Goal: Task Accomplishment & Management: Use online tool/utility

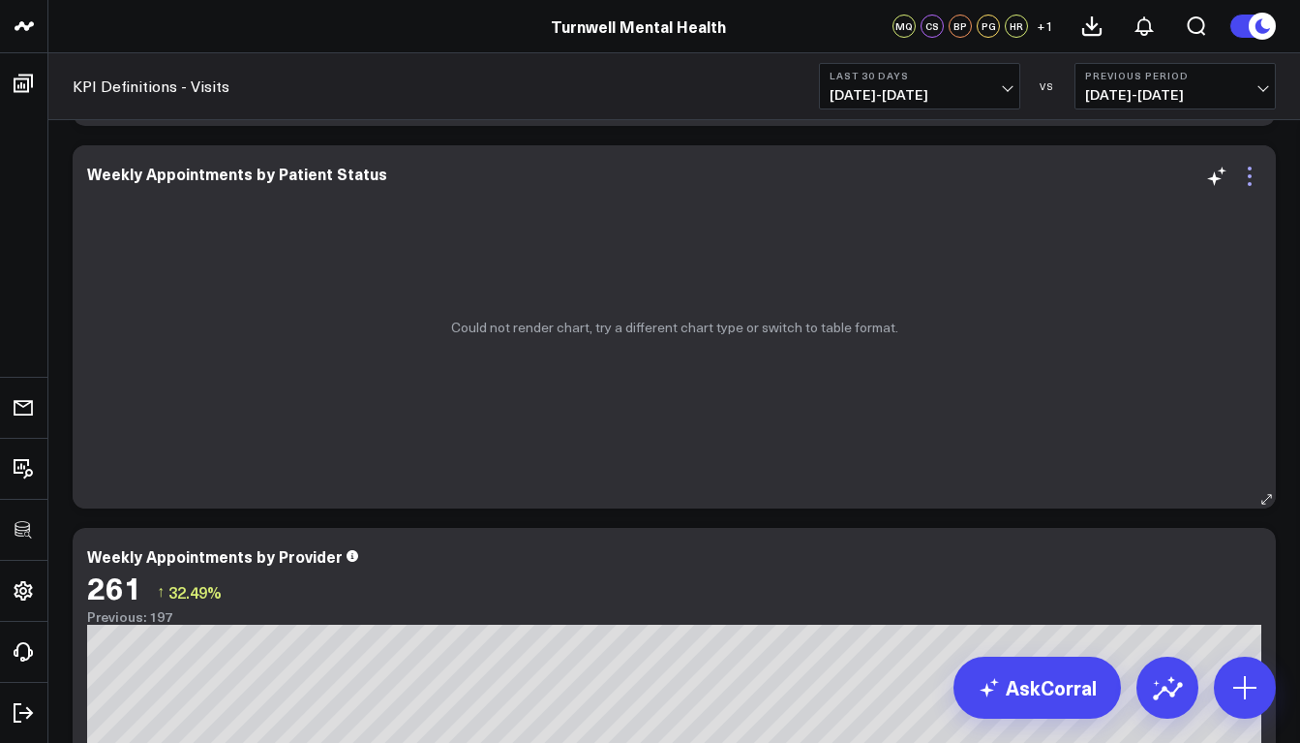
click at [1247, 176] on icon at bounding box center [1249, 176] width 23 height 23
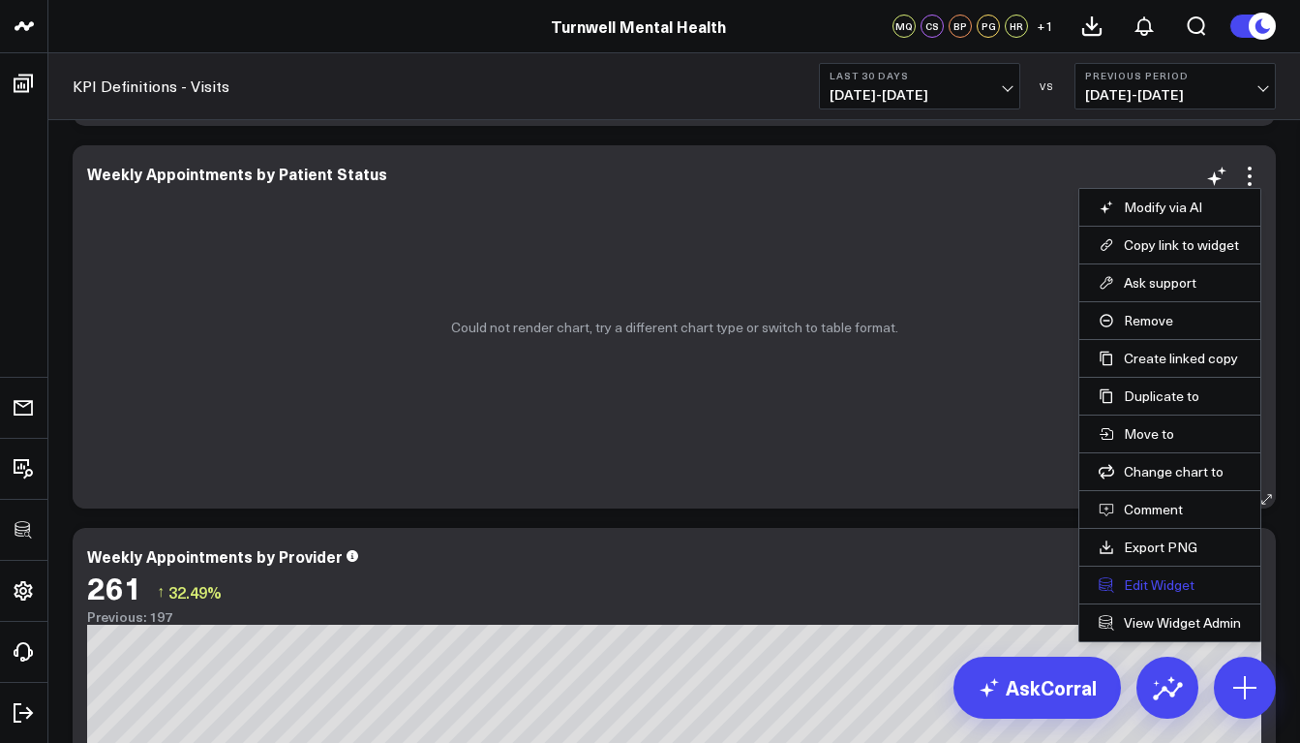
click at [1165, 581] on button "Edit Widget" at bounding box center [1170, 584] width 142 height 17
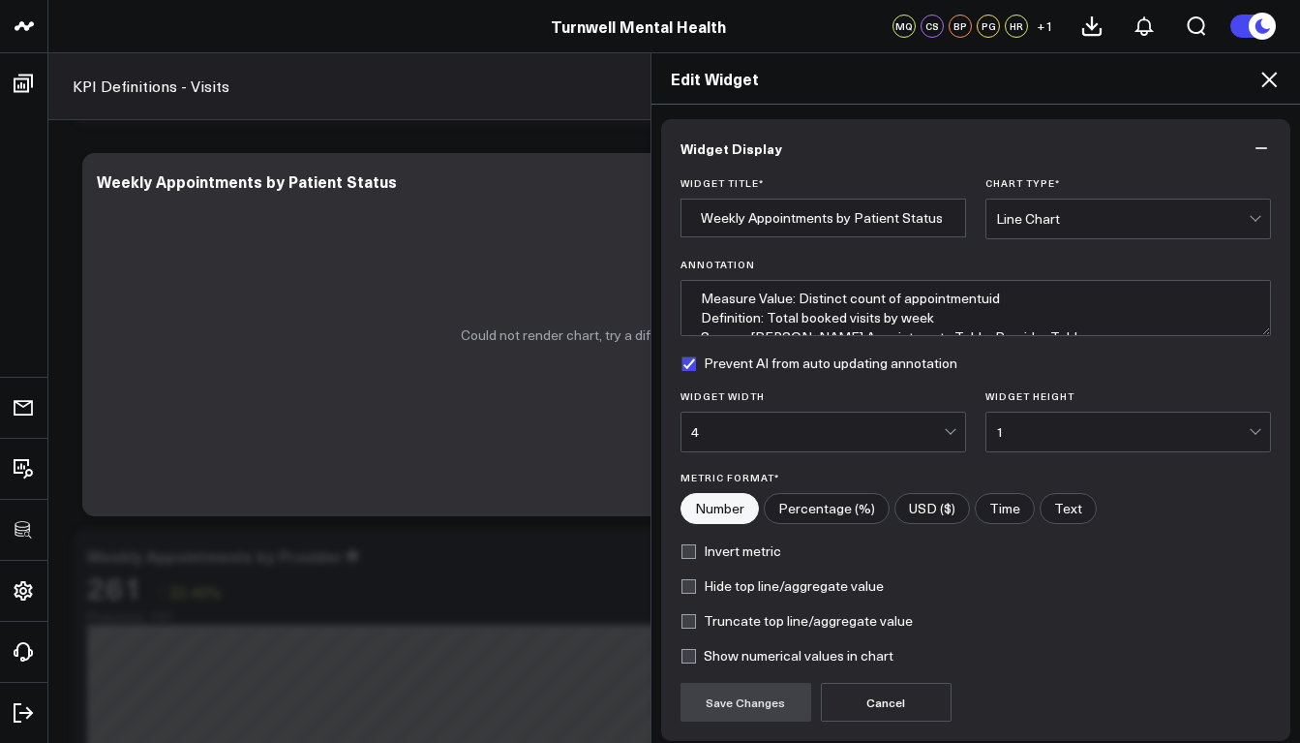
scroll to position [157, 0]
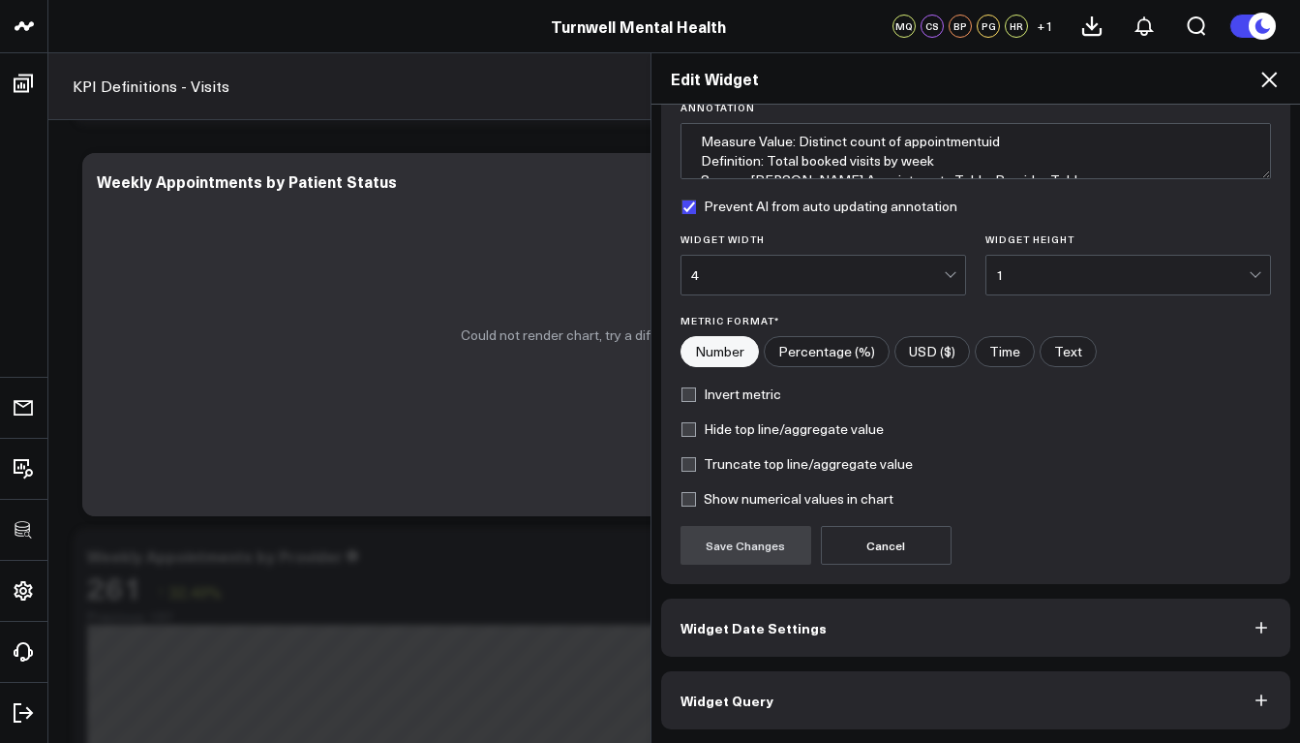
click at [808, 696] on button "Widget Query" at bounding box center [976, 700] width 630 height 58
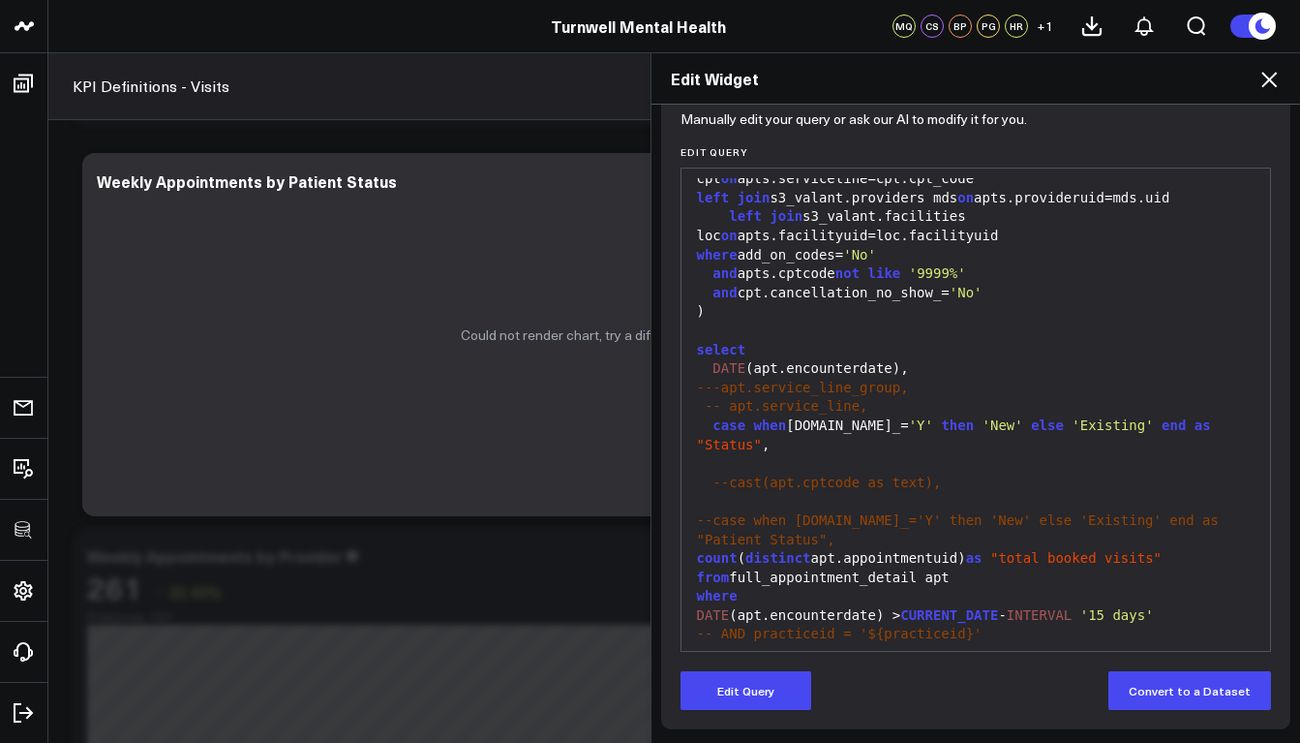
scroll to position [425, 0]
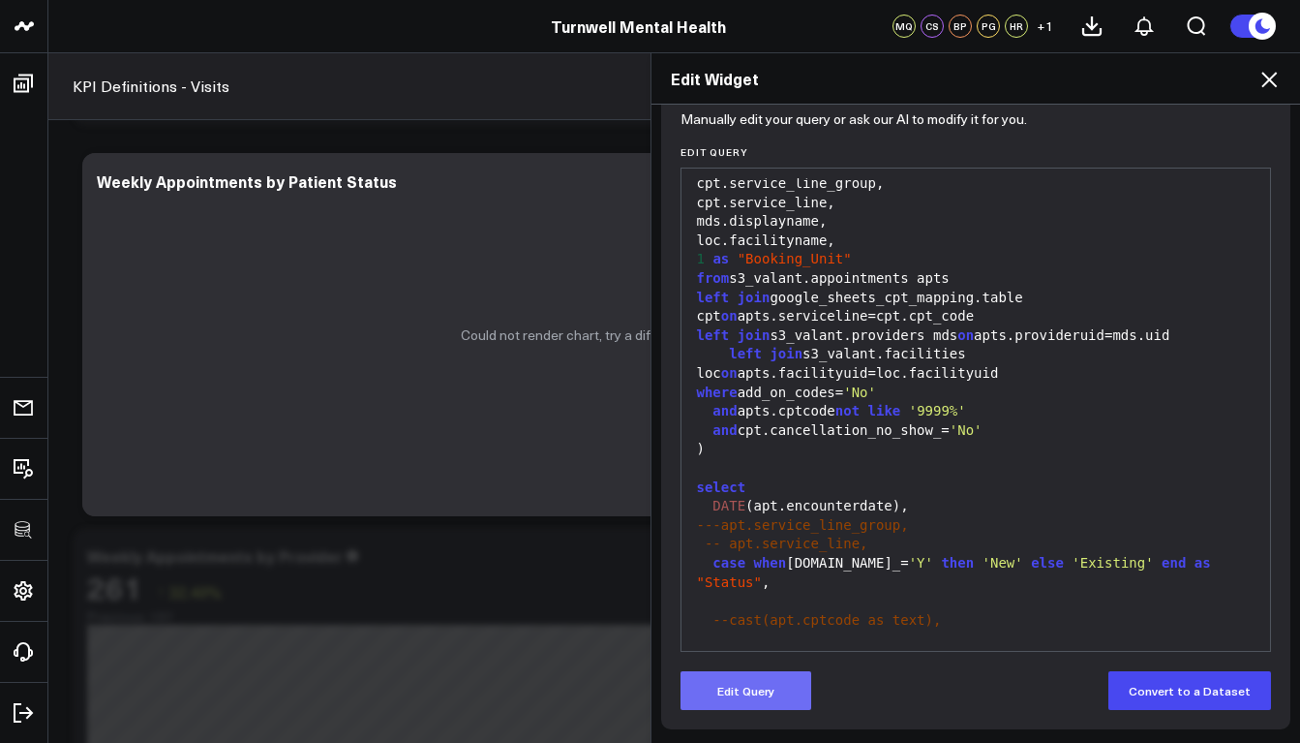
click at [730, 675] on button "Edit Query" at bounding box center [746, 690] width 131 height 39
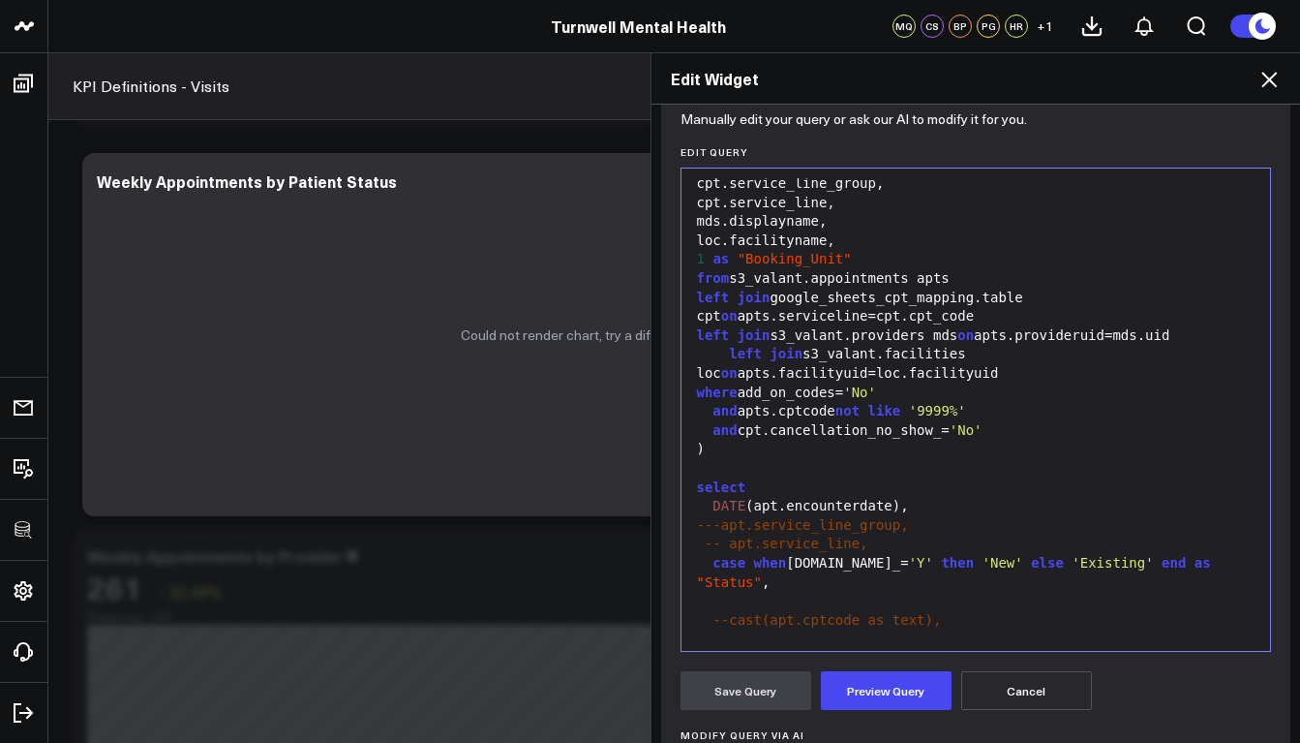
click at [887, 345] on div "left join s3_valant.facilities loc on apts.facilityuid=loc.facilityuid" at bounding box center [976, 364] width 570 height 38
click at [847, 231] on div "loc.facilityname," at bounding box center [976, 240] width 570 height 19
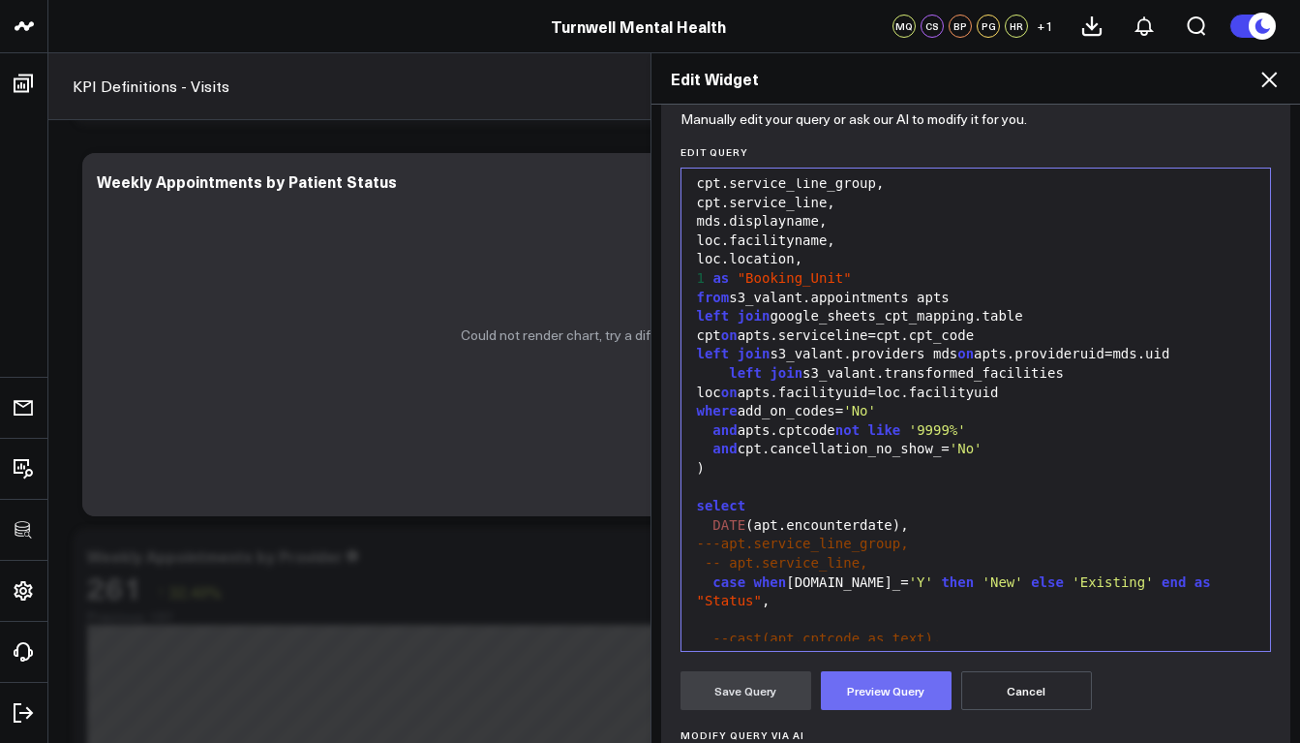
click at [879, 685] on button "Preview Query" at bounding box center [886, 690] width 131 height 39
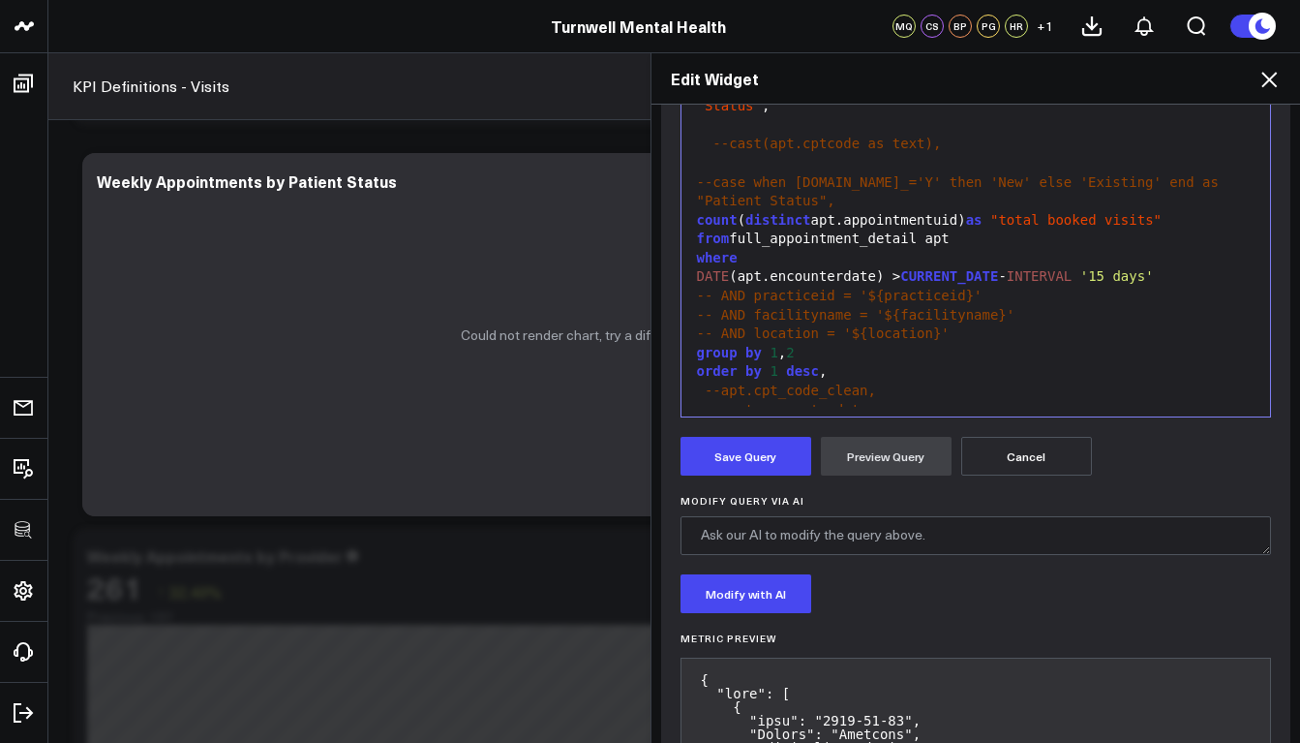
scroll to position [473, 0]
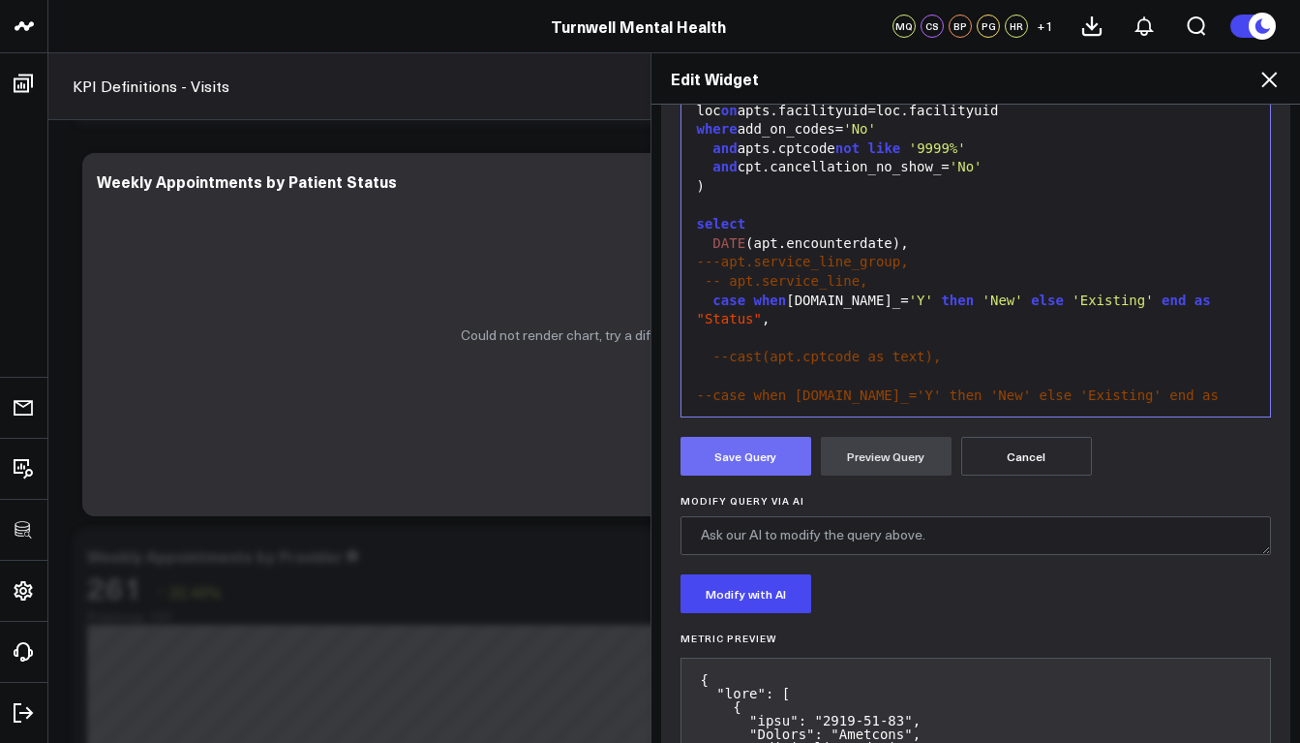
click at [741, 460] on button "Save Query" at bounding box center [746, 456] width 131 height 39
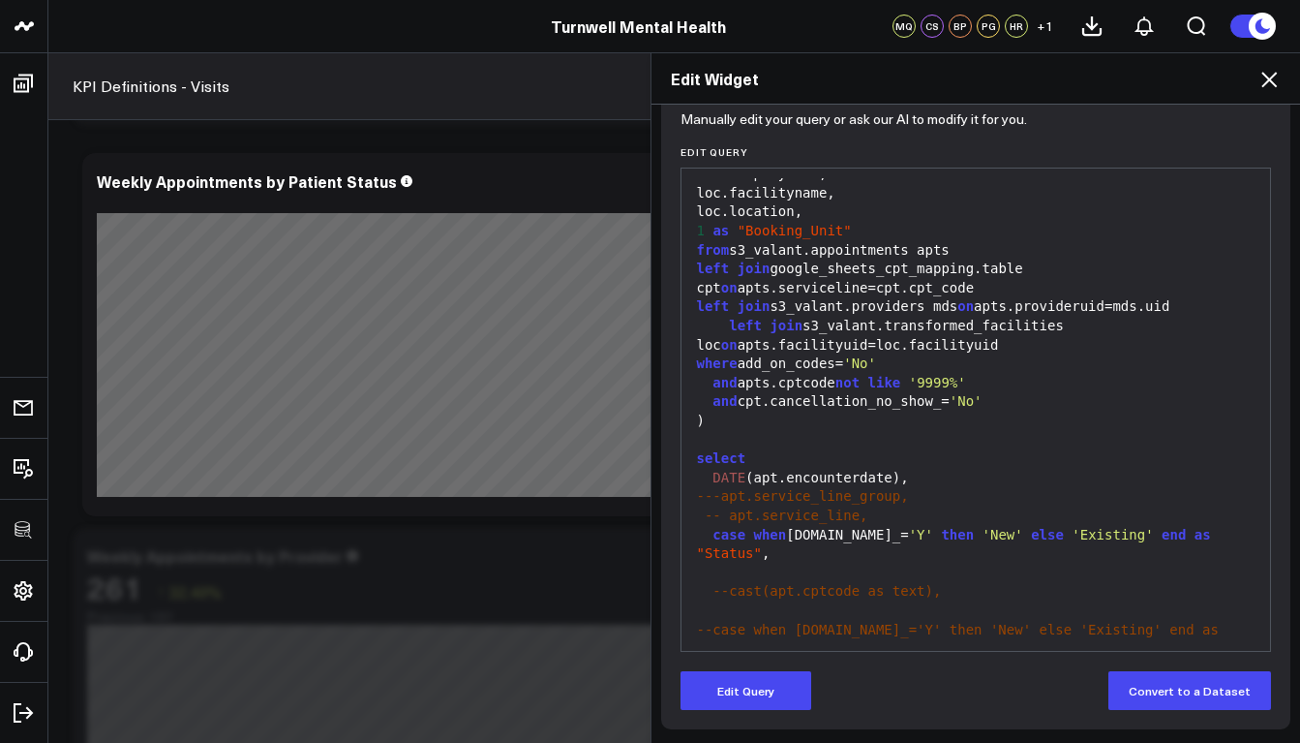
scroll to position [2375, 0]
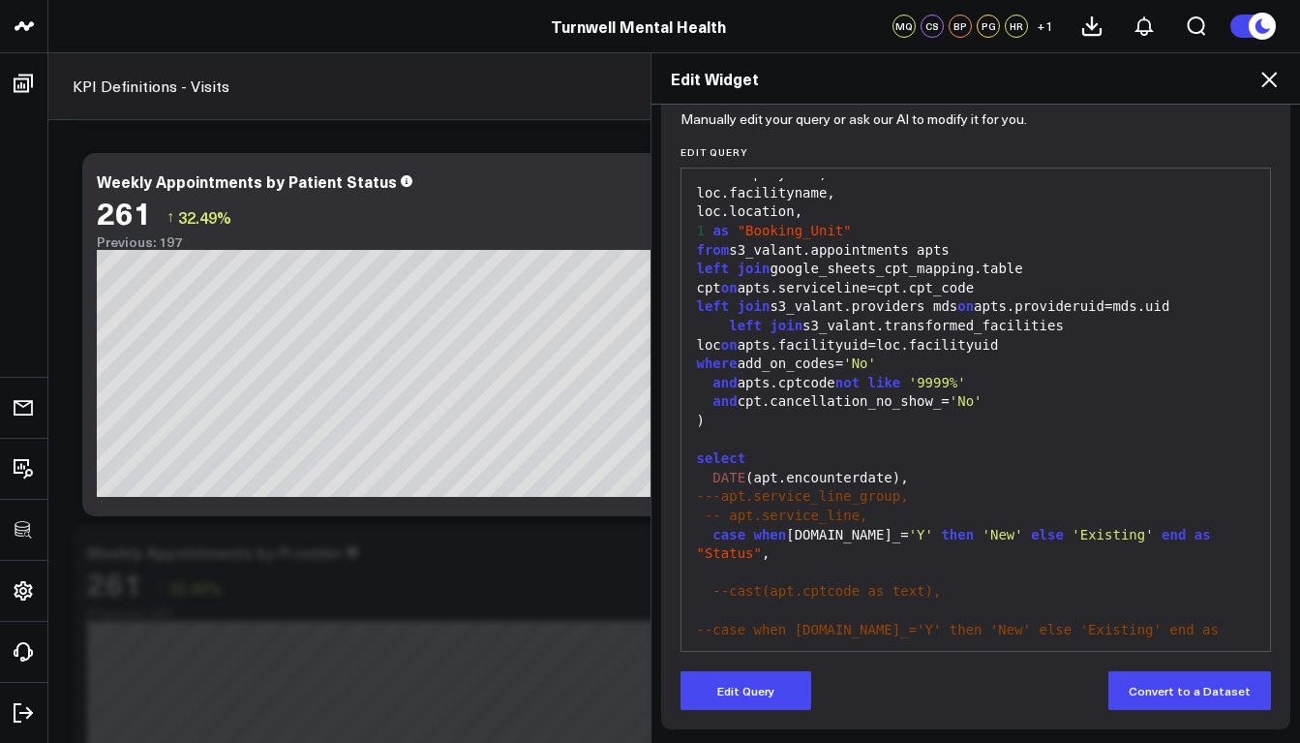
click at [1278, 78] on icon at bounding box center [1269, 79] width 23 height 23
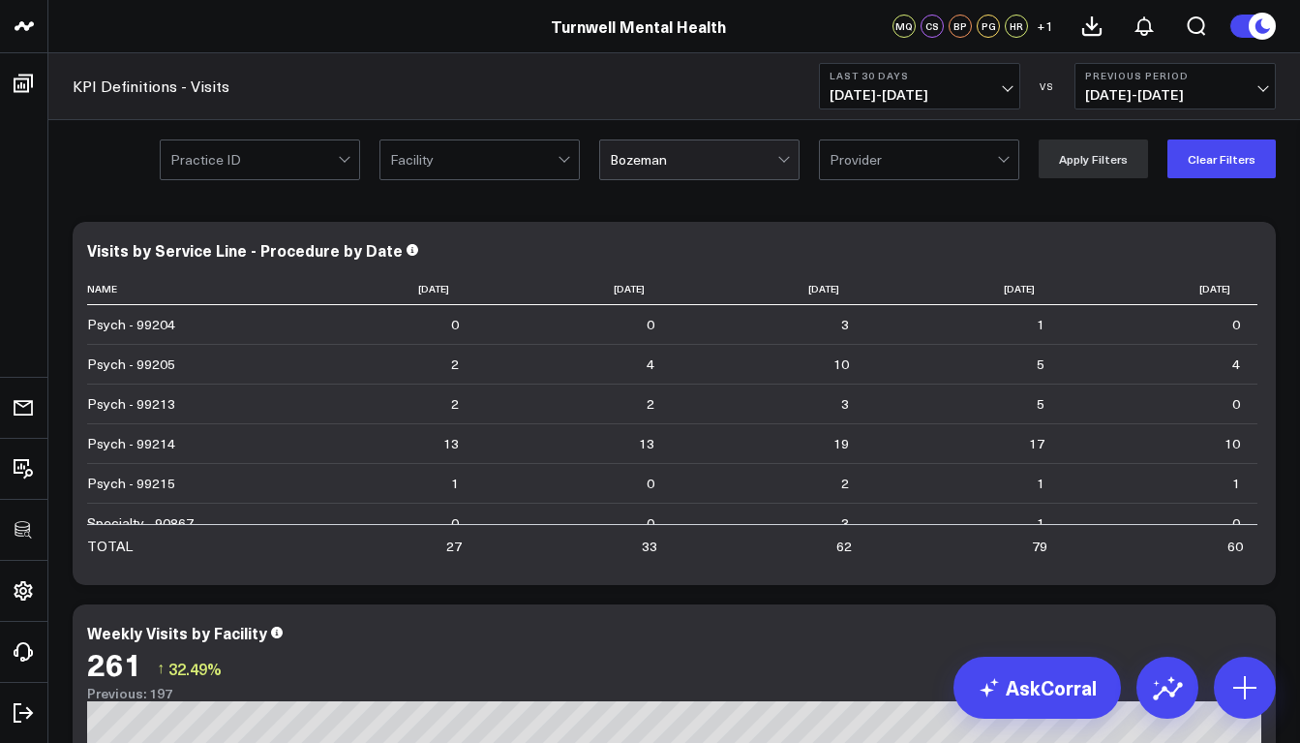
click at [697, 178] on div at bounding box center [694, 159] width 168 height 39
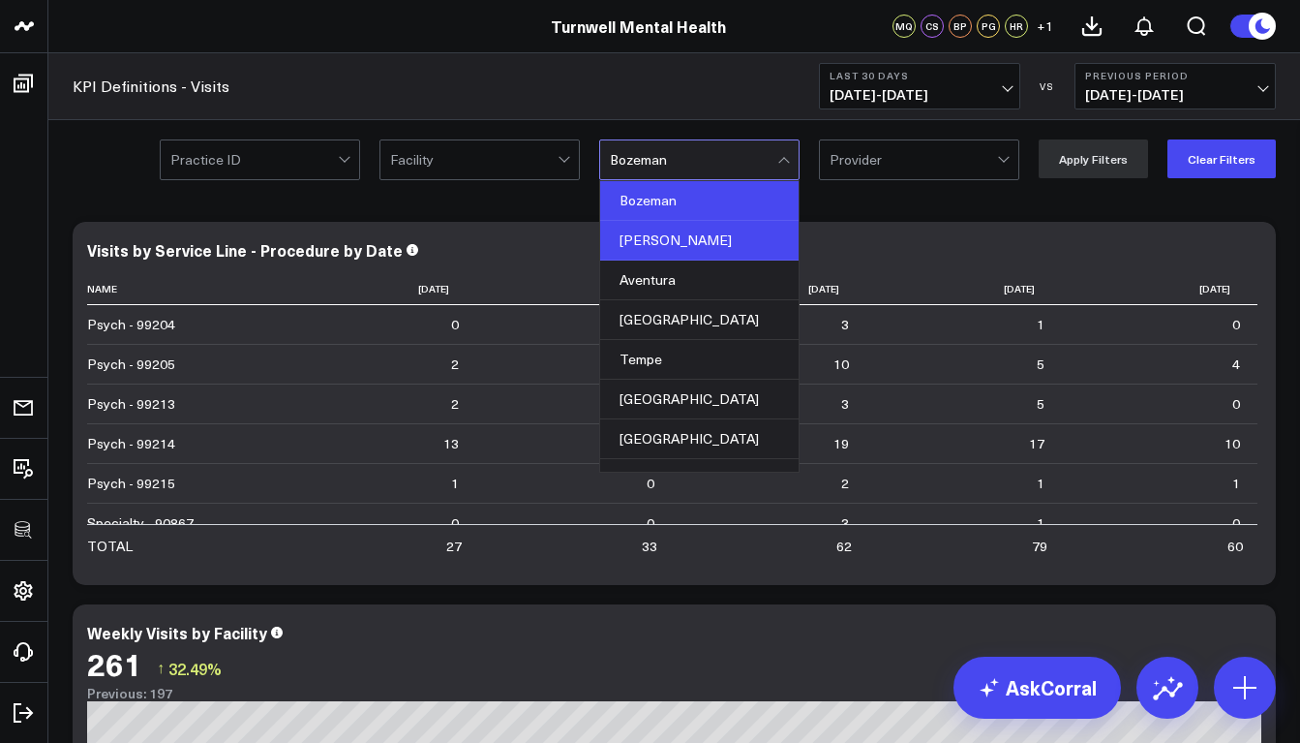
click at [678, 241] on div "[PERSON_NAME]" at bounding box center [699, 241] width 198 height 40
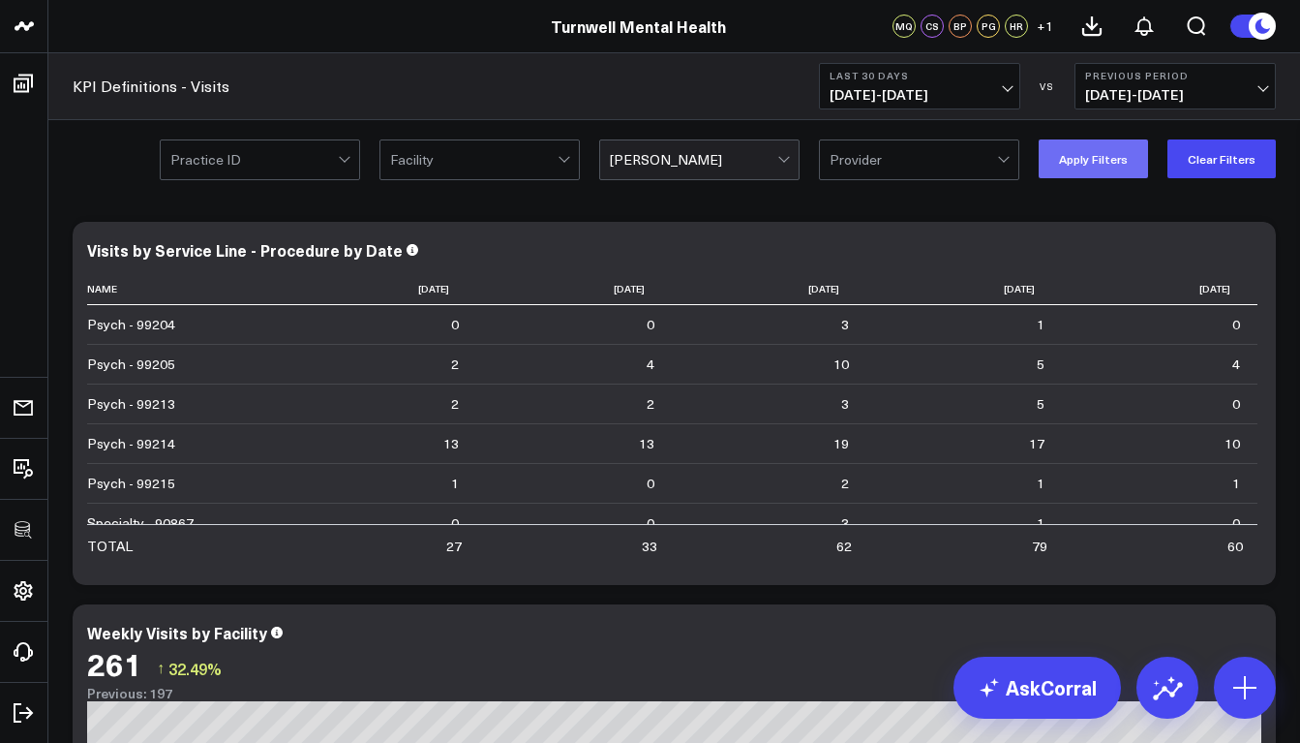
click at [1120, 163] on button "Apply Filters" at bounding box center [1093, 158] width 109 height 39
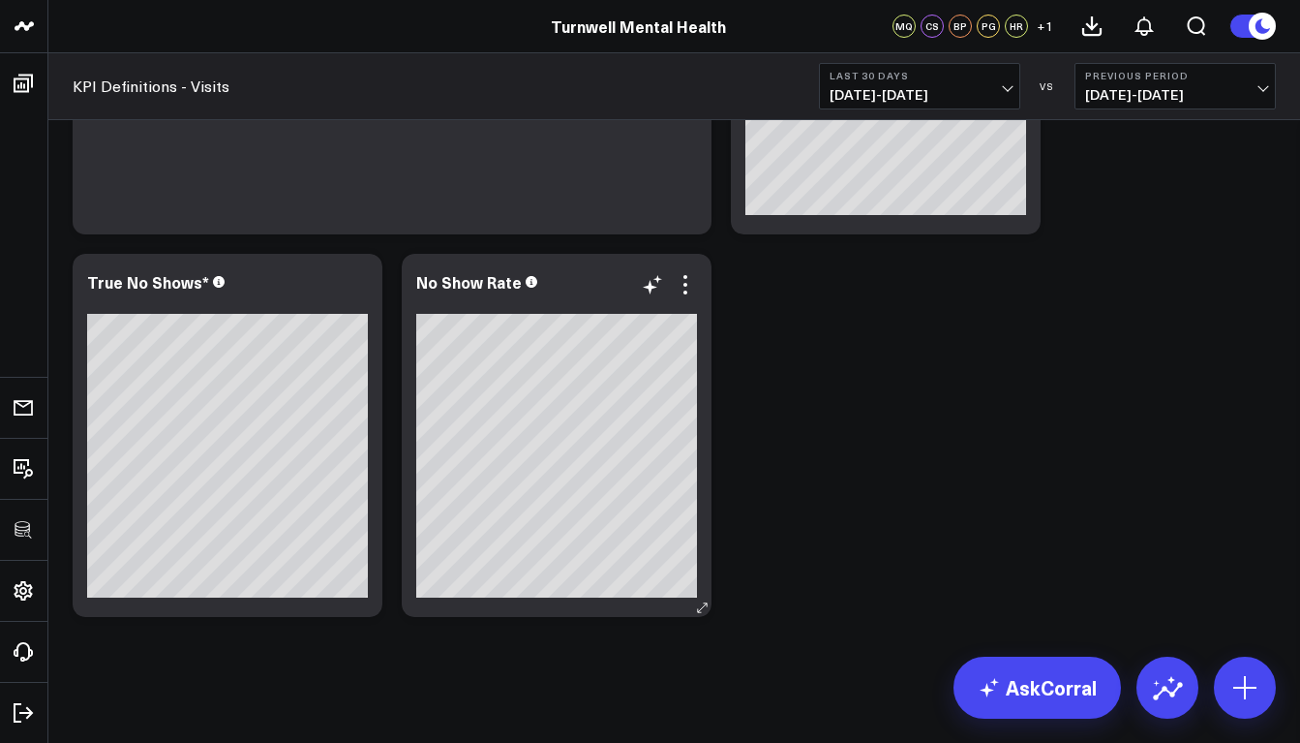
click at [689, 299] on div at bounding box center [556, 302] width 281 height 14
click at [688, 289] on icon at bounding box center [685, 284] width 23 height 23
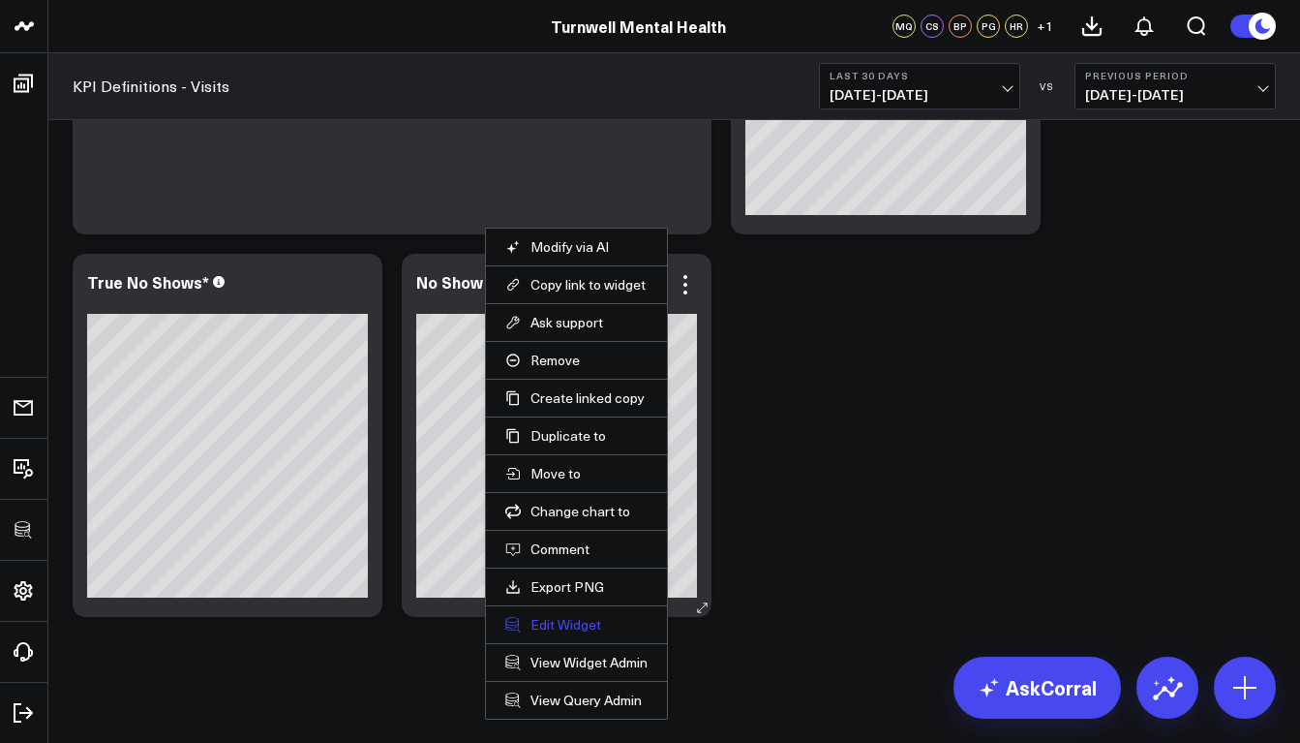
click at [574, 617] on button "Edit Widget" at bounding box center [576, 624] width 142 height 17
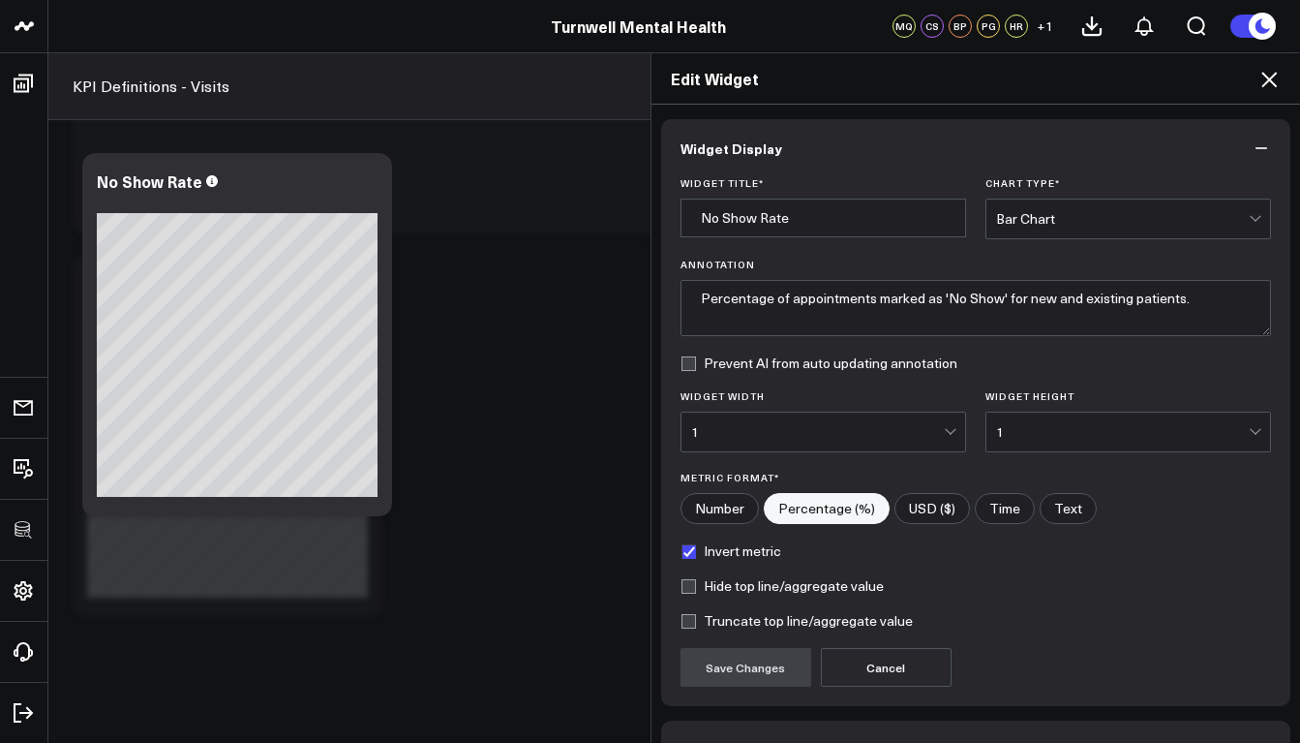
scroll to position [122, 0]
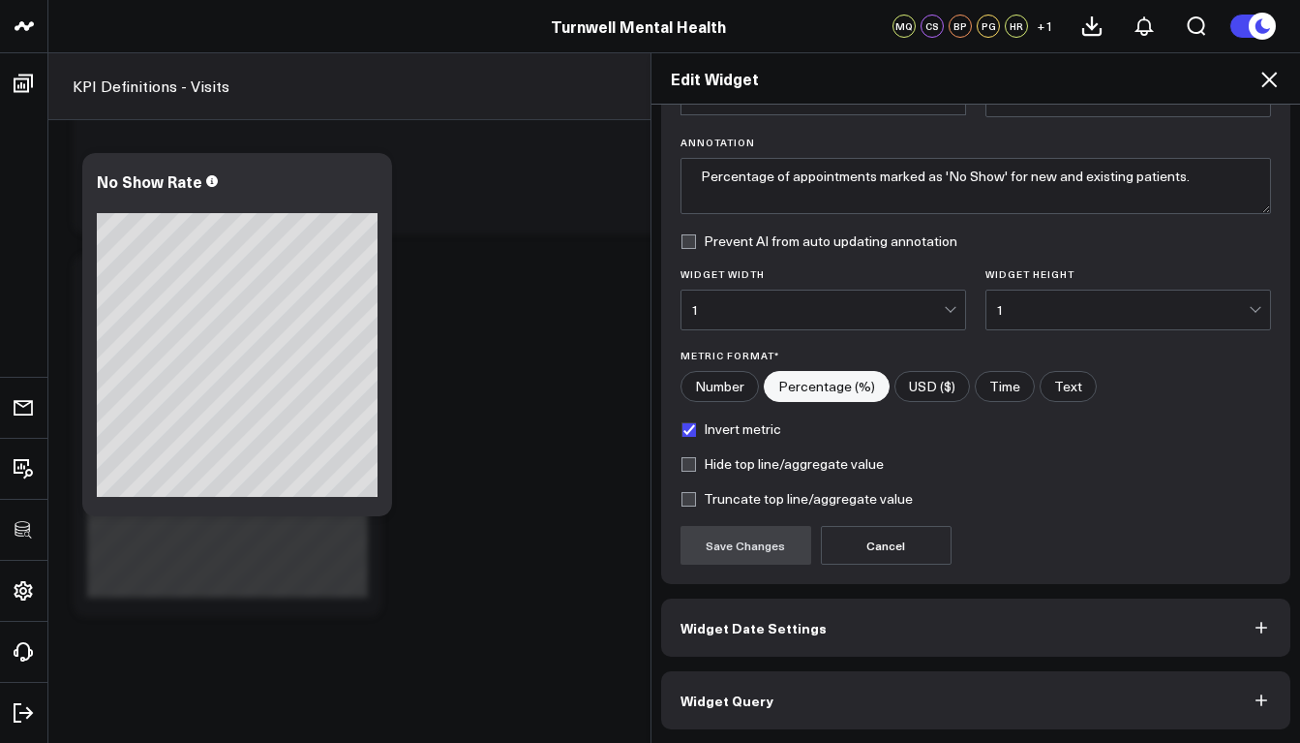
click at [823, 689] on button "Widget Query" at bounding box center [976, 700] width 630 height 58
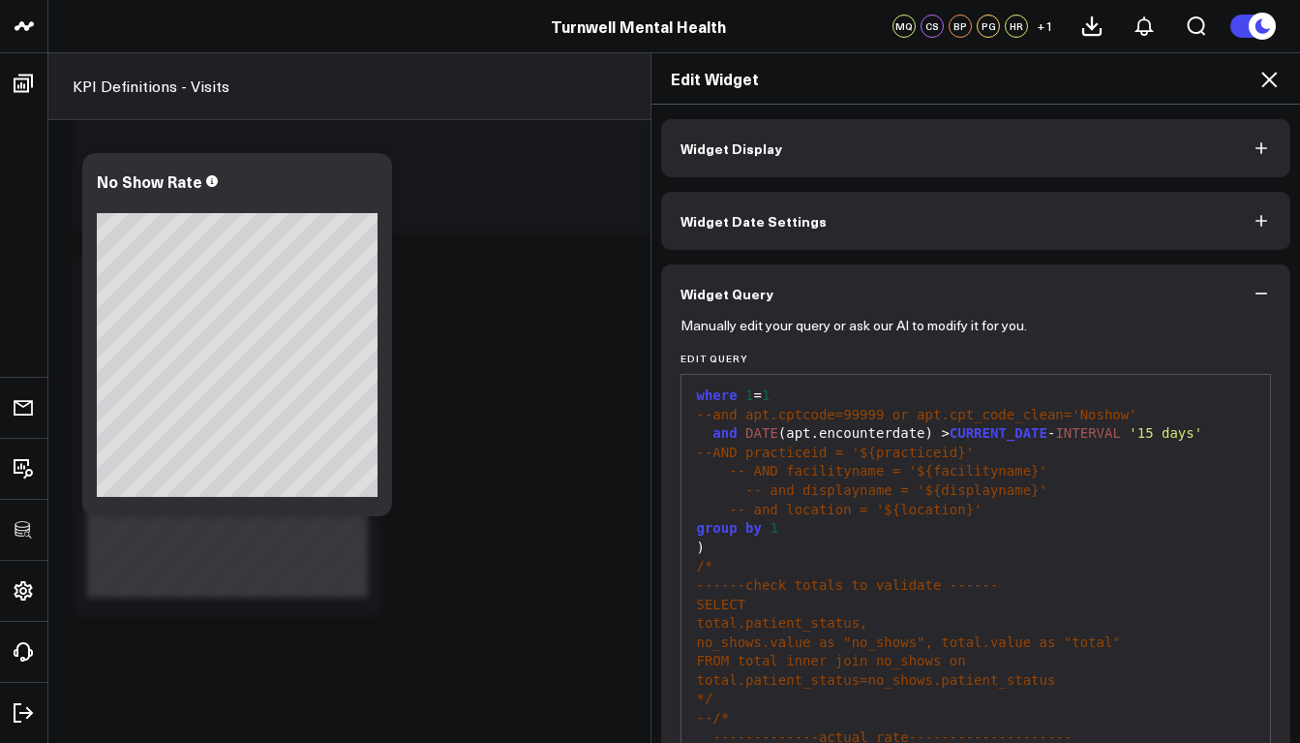
scroll to position [206, 0]
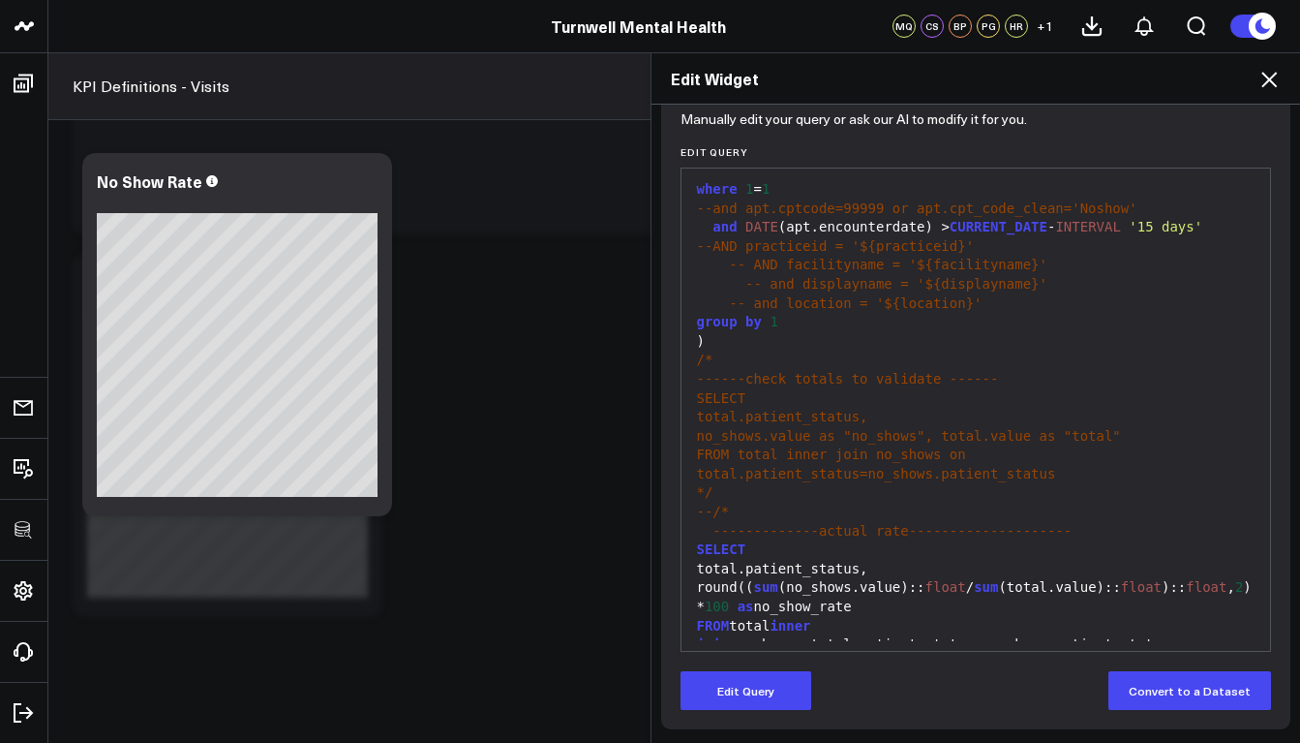
click at [719, 598] on span "100" at bounding box center [717, 605] width 24 height 15
click at [781, 689] on button "Edit Query" at bounding box center [746, 690] width 131 height 39
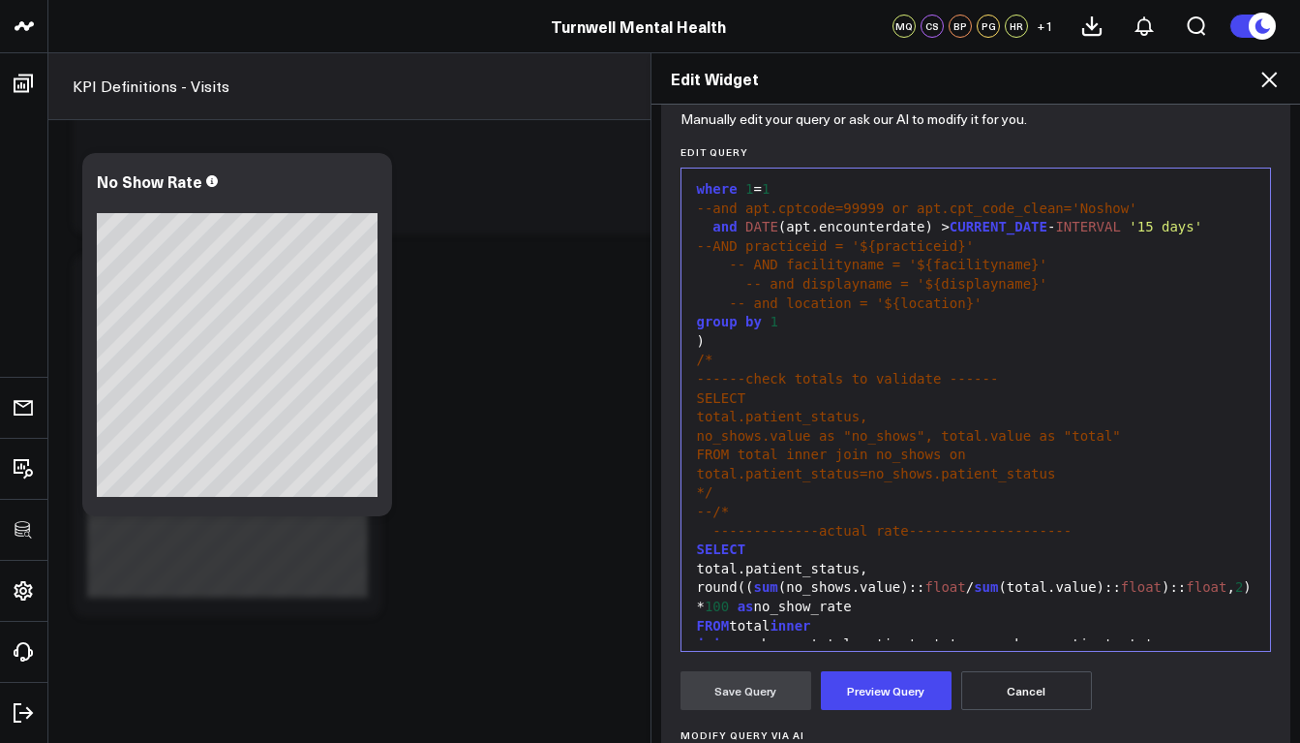
click at [699, 578] on div "round(( sum (no_shows.value):: float / sum (total.value):: float ):: float , 2 …" at bounding box center [976, 597] width 570 height 38
click at [748, 598] on span "as" at bounding box center [746, 605] width 16 height 15
click at [702, 597] on div "* 100" at bounding box center [976, 606] width 570 height 19
click at [845, 682] on button "Preview Query" at bounding box center [886, 690] width 131 height 39
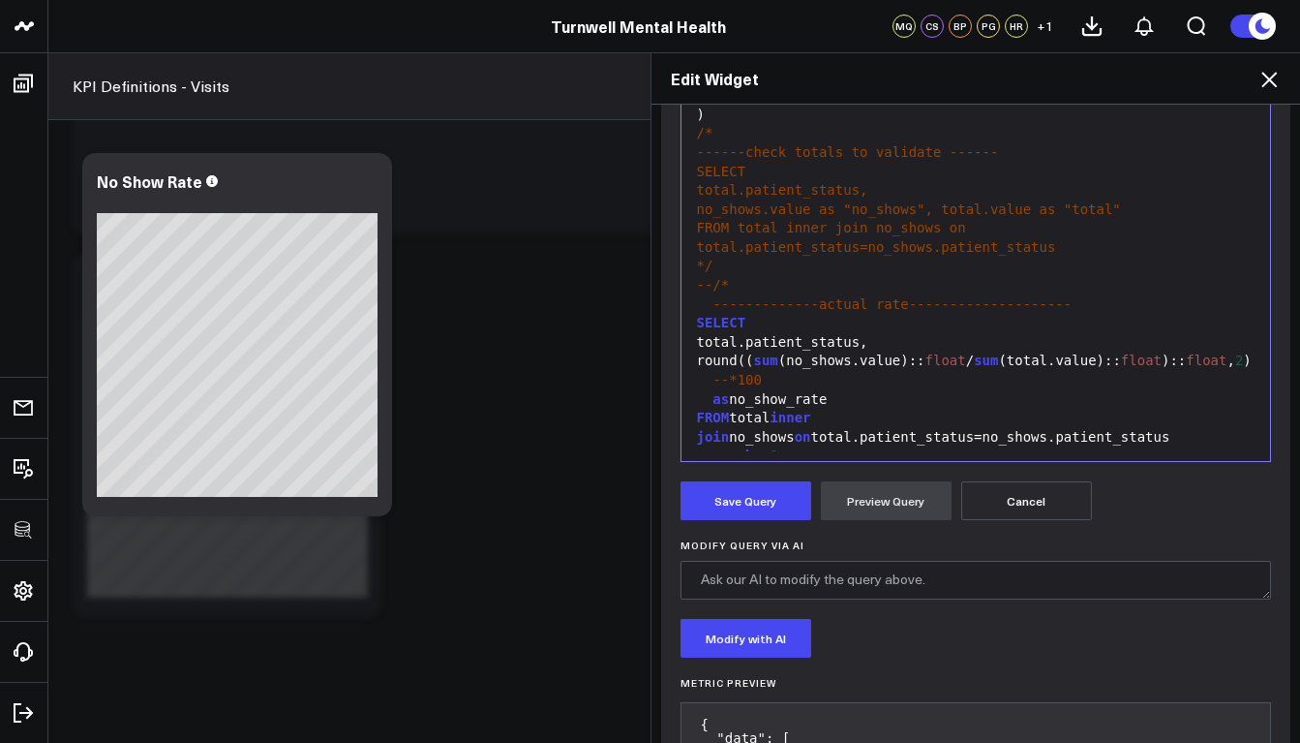
scroll to position [246, 0]
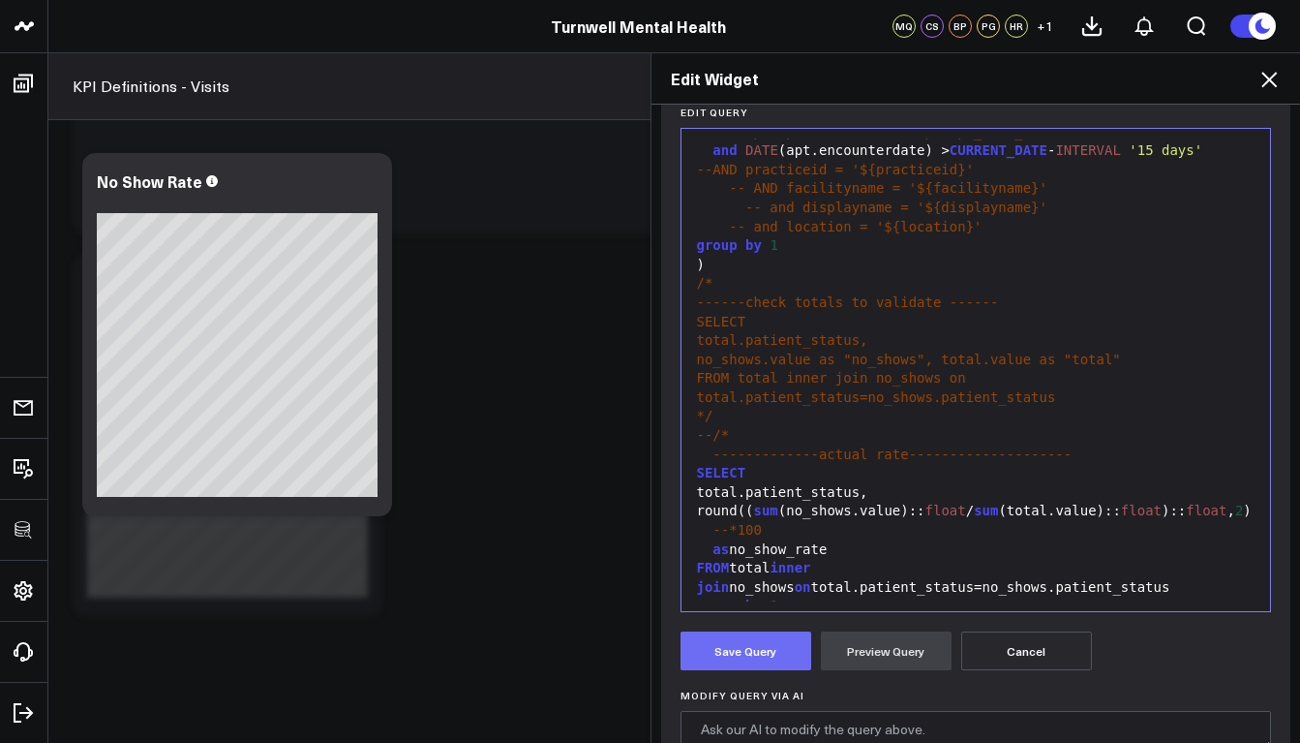
click at [751, 648] on button "Save Query" at bounding box center [746, 650] width 131 height 39
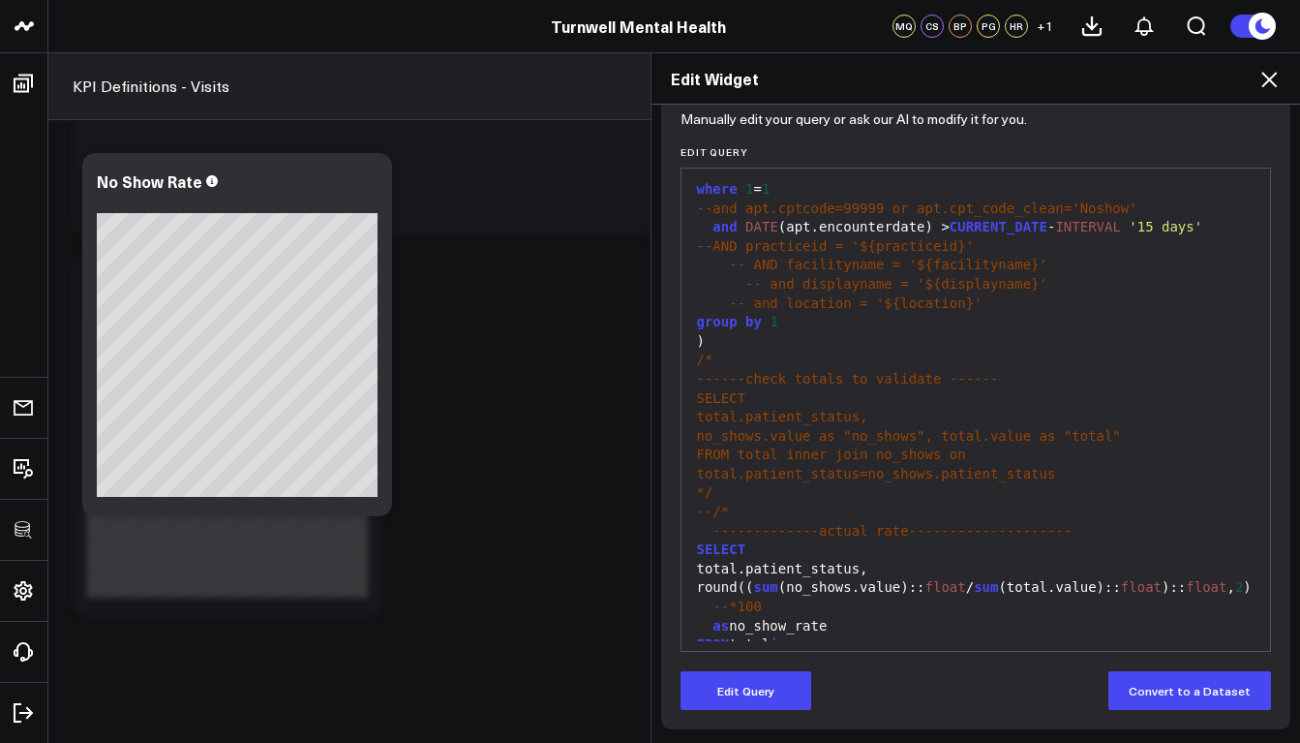
scroll to position [1348, 0]
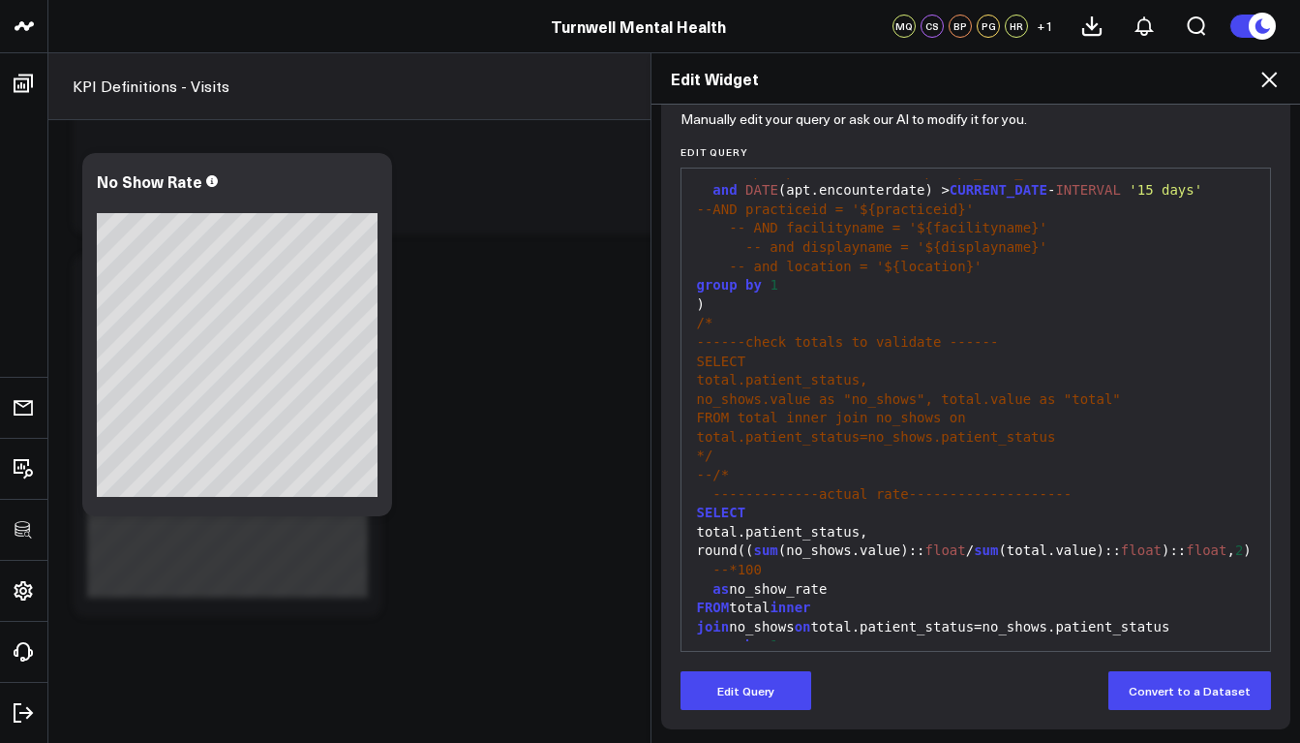
click at [704, 523] on div "total.patient_status," at bounding box center [976, 532] width 570 height 19
click at [778, 699] on button "Edit Query" at bounding box center [746, 690] width 131 height 39
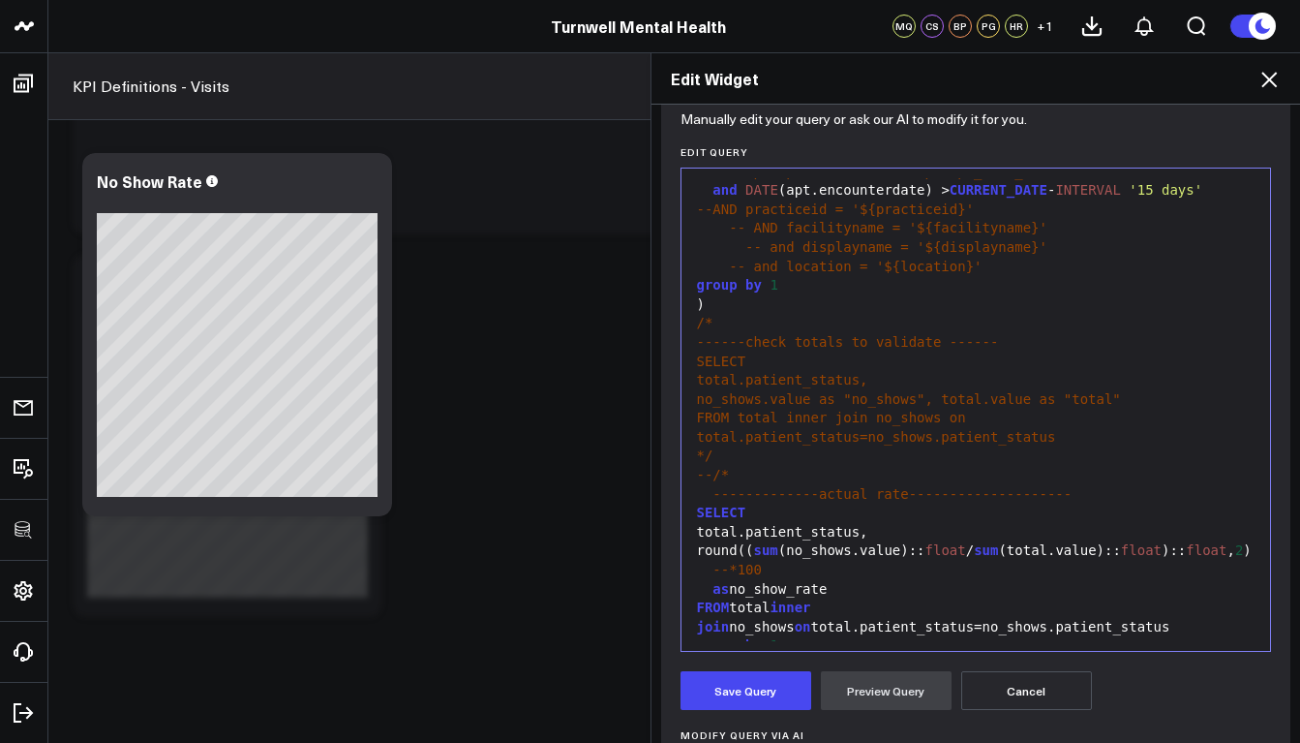
click at [695, 523] on div "total.patient_status," at bounding box center [976, 532] width 570 height 19
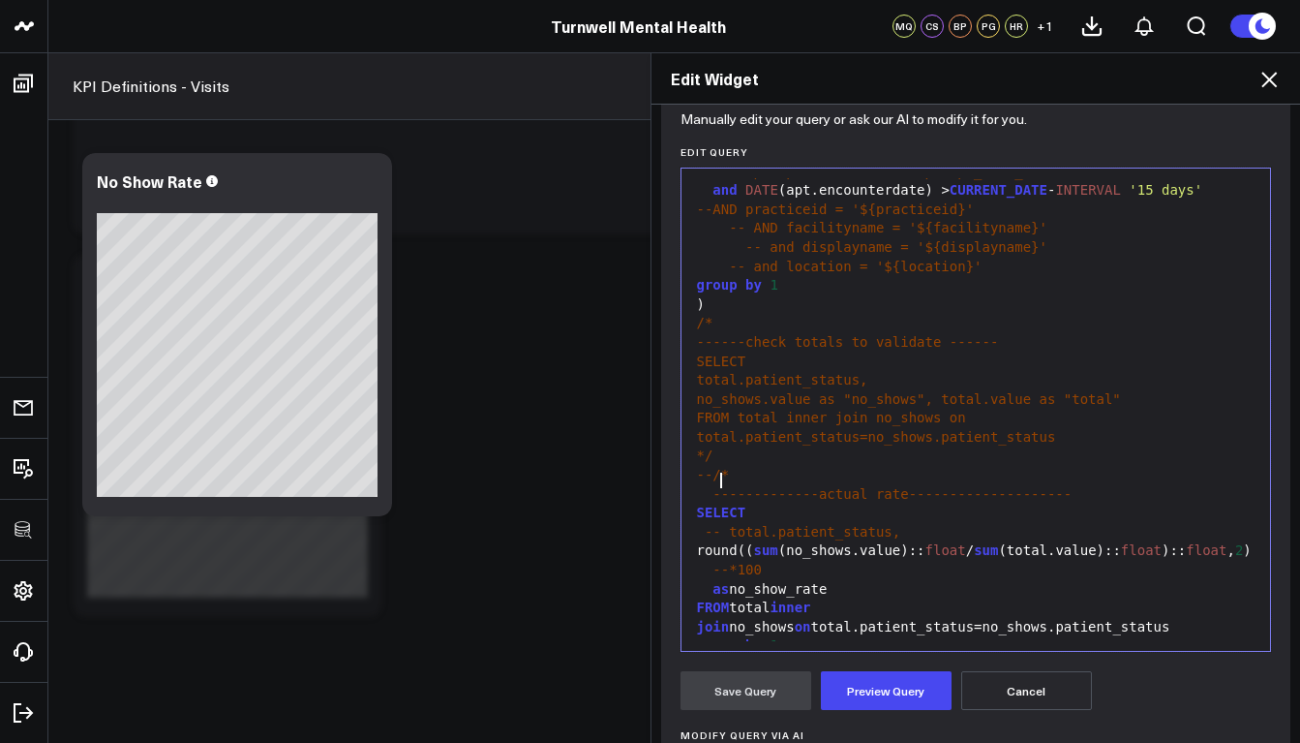
click at [744, 504] on div "SELECT" at bounding box center [976, 513] width 570 height 19
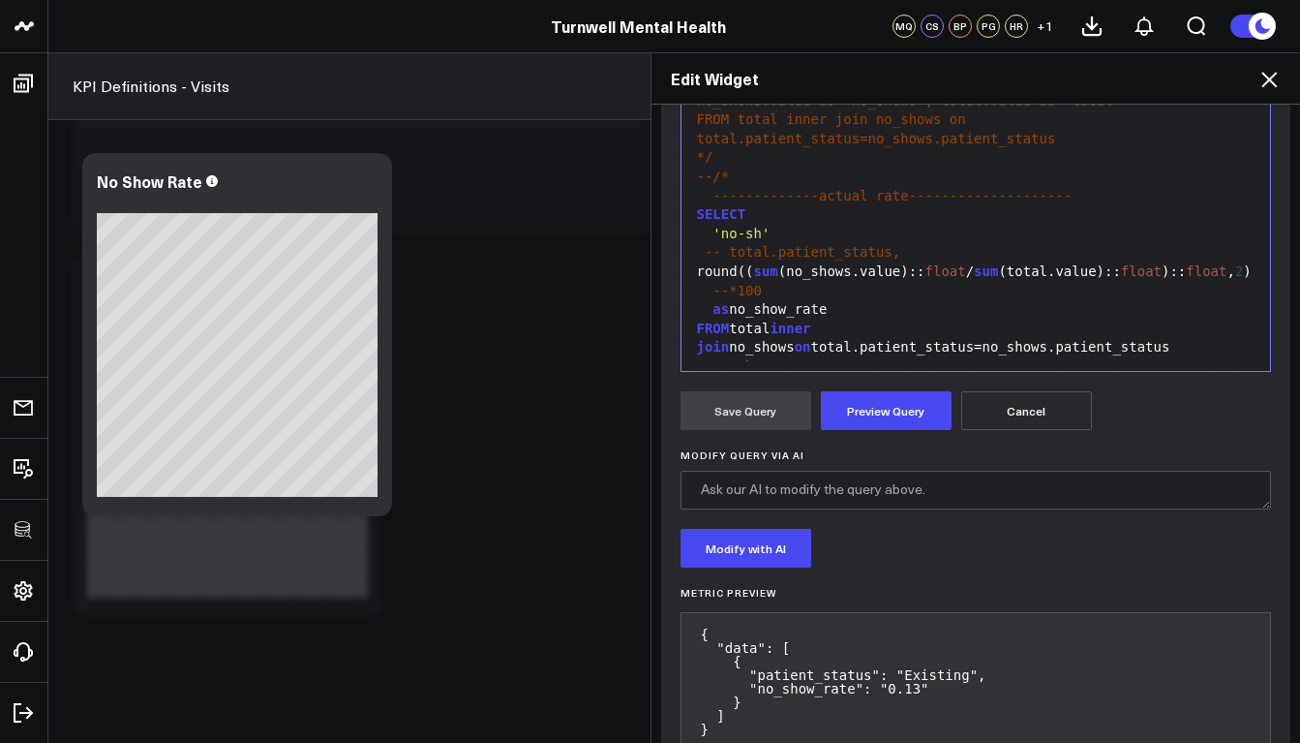
scroll to position [409, 0]
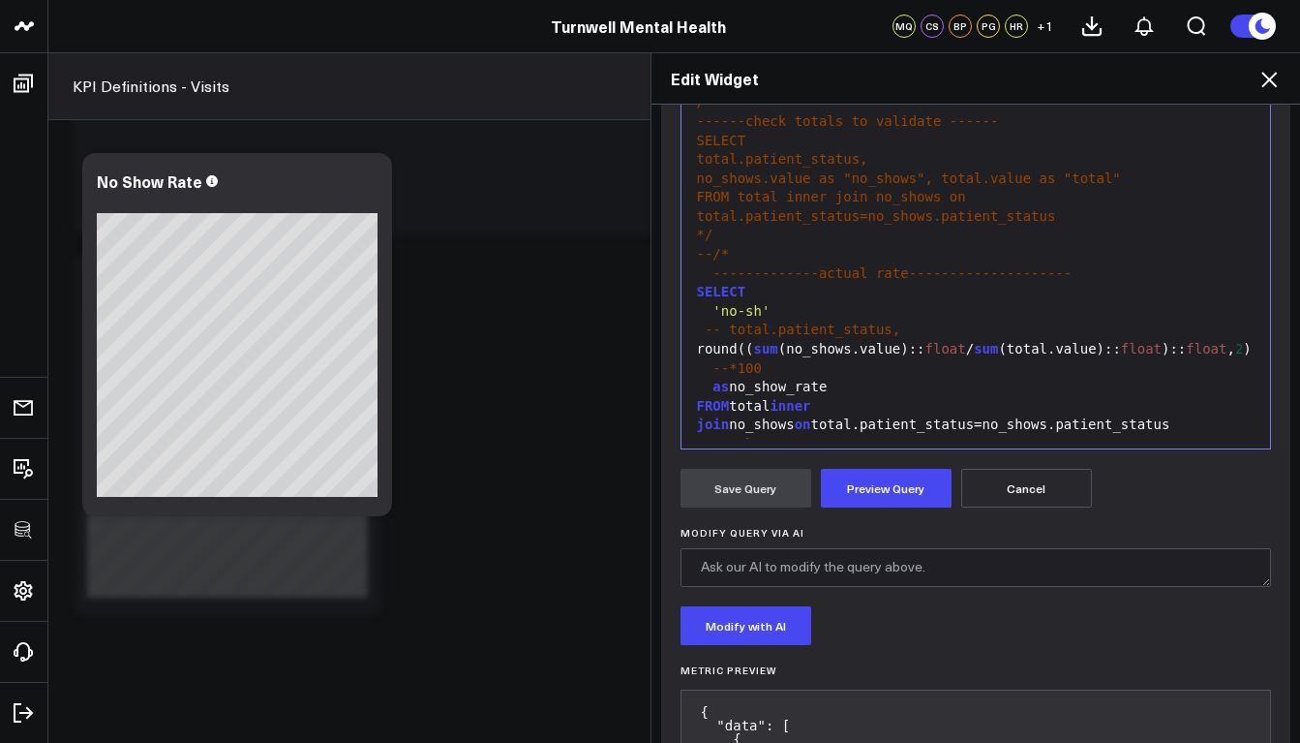
click at [758, 303] on span "'no-sh'" at bounding box center [741, 310] width 57 height 15
click at [726, 303] on span "'no-sh'" at bounding box center [741, 310] width 57 height 15
click at [752, 303] on span "'No-sh'" at bounding box center [741, 310] width 57 height 15
click at [893, 488] on button "Preview Query" at bounding box center [886, 488] width 131 height 39
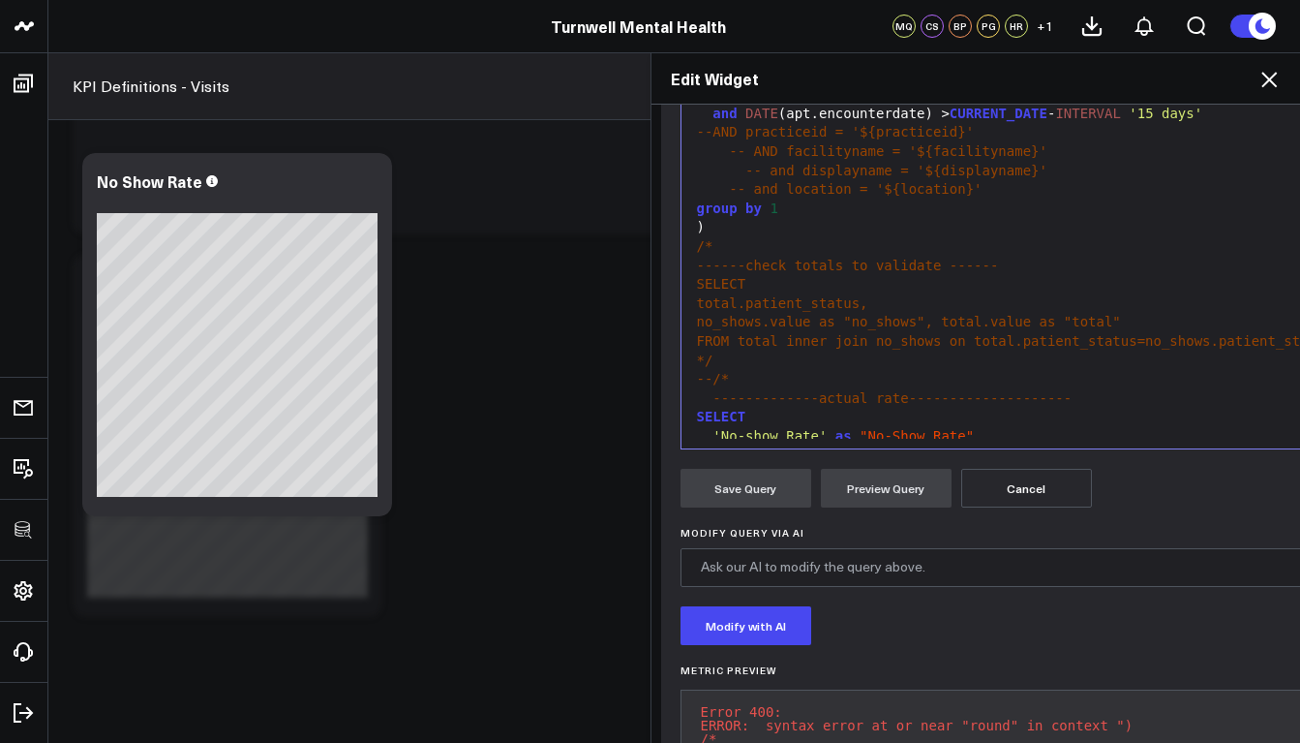
scroll to position [1219, 0]
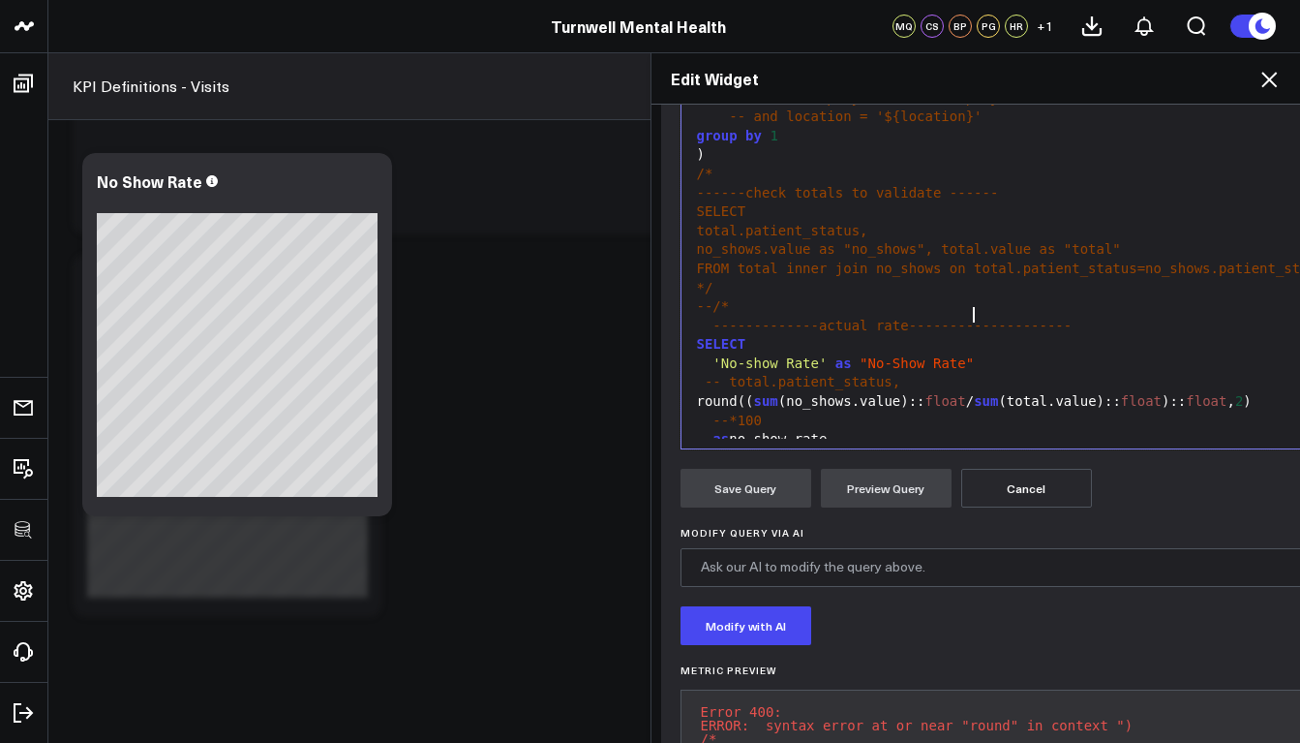
click at [981, 354] on div "'No-show Rate' as "No-Show Rate"" at bounding box center [1019, 363] width 656 height 19
click at [911, 488] on button "Preview Query" at bounding box center [886, 488] width 131 height 39
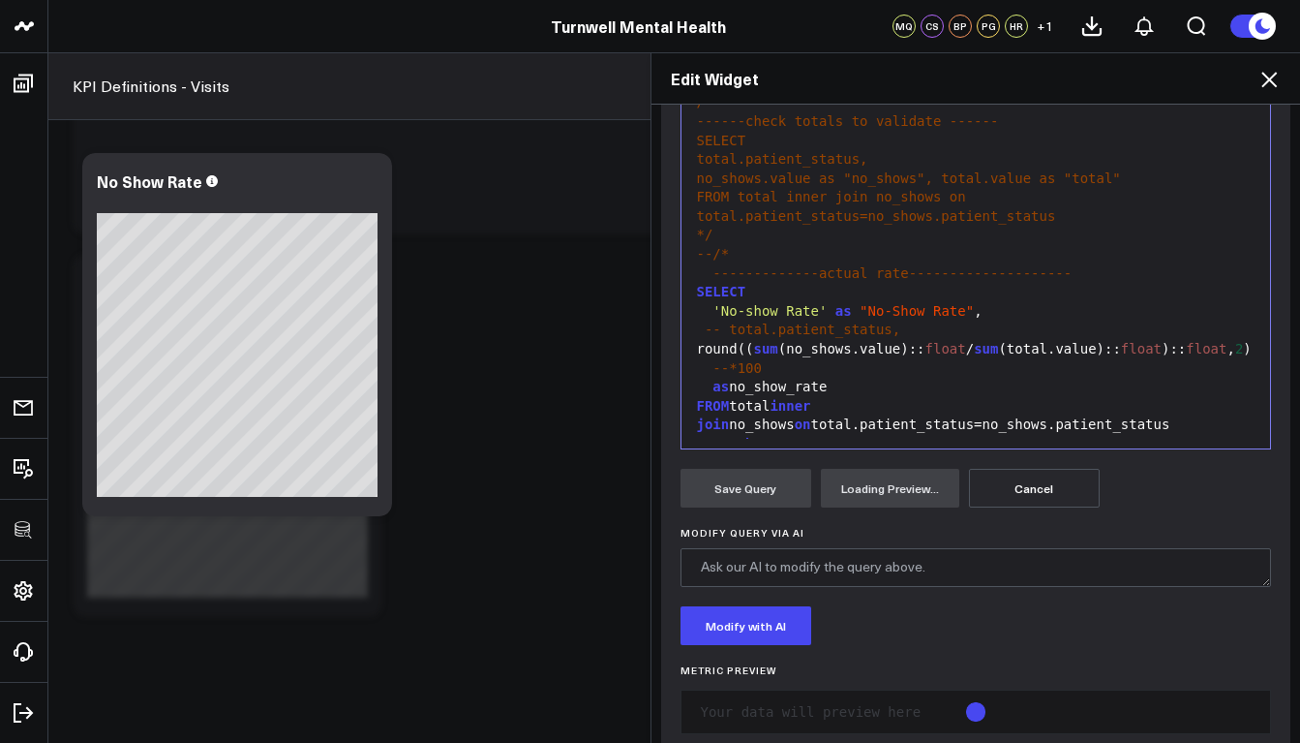
scroll to position [446, 0]
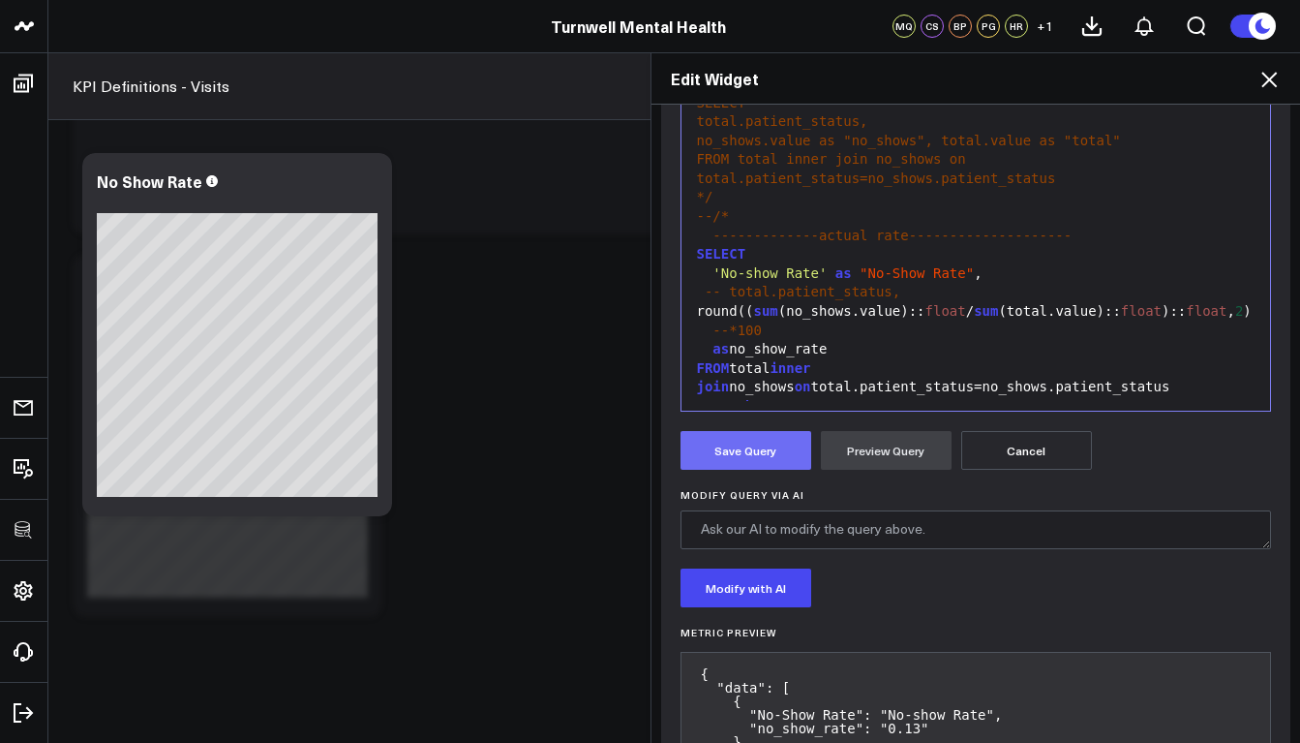
click at [741, 461] on button "Save Query" at bounding box center [746, 450] width 131 height 39
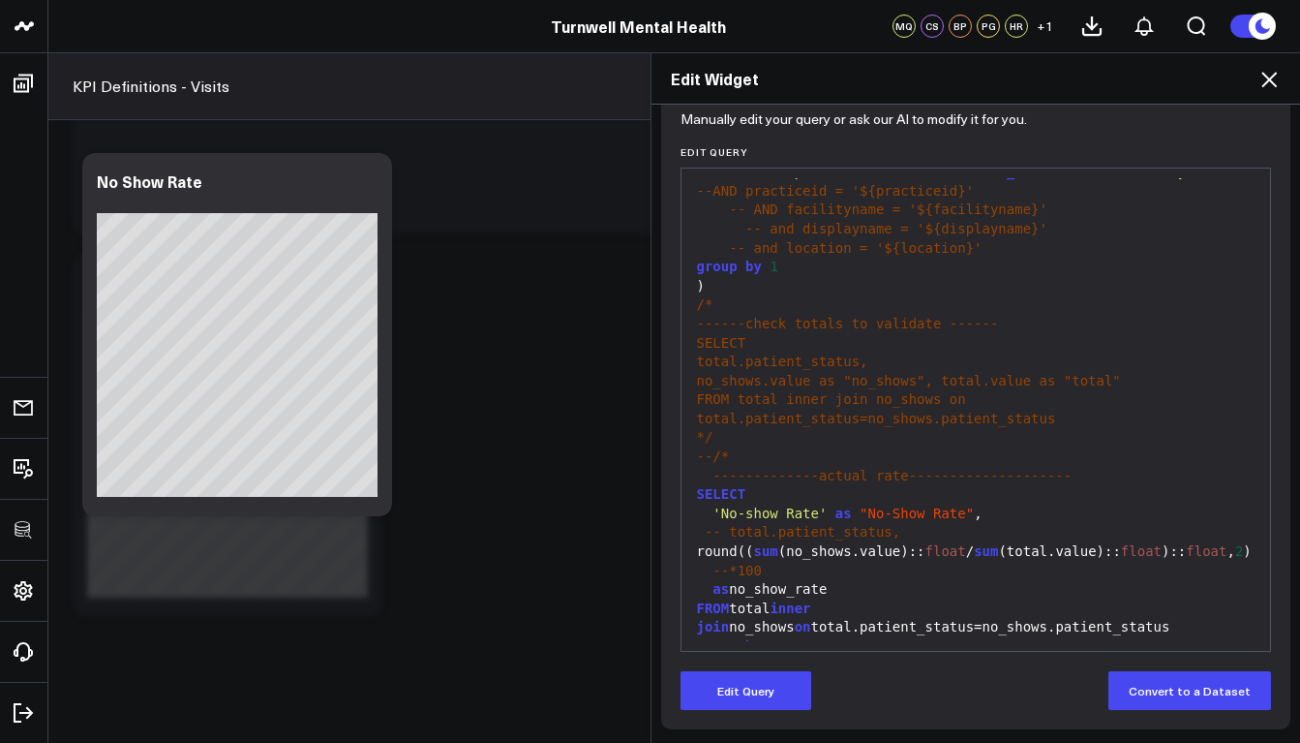
scroll to position [206, 0]
click at [169, 385] on div "Edit Widget Widget Display Widget Date Settings Widget Query Manually edit your…" at bounding box center [650, 397] width 1300 height 690
click at [288, 357] on div "Edit Widget Widget Display Widget Date Settings Widget Query Manually edit your…" at bounding box center [650, 397] width 1300 height 690
click at [736, 542] on div "round ( ( sum (no_shows.value):: float / sum (total.value):: float ):: float , …" at bounding box center [976, 551] width 570 height 19
click at [313, 362] on div "Edit Widget Widget Display Widget Date Settings Widget Query Manually edit your…" at bounding box center [650, 397] width 1300 height 690
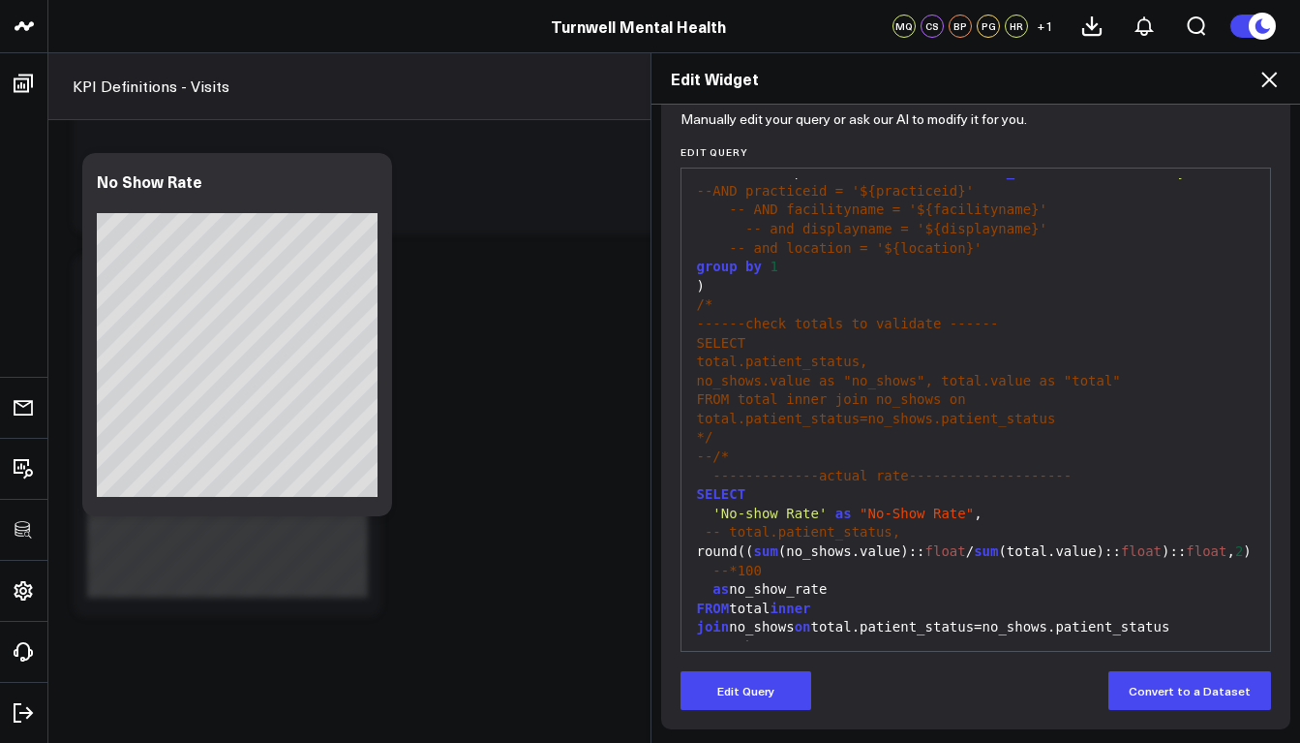
click at [1277, 87] on icon at bounding box center [1269, 79] width 23 height 23
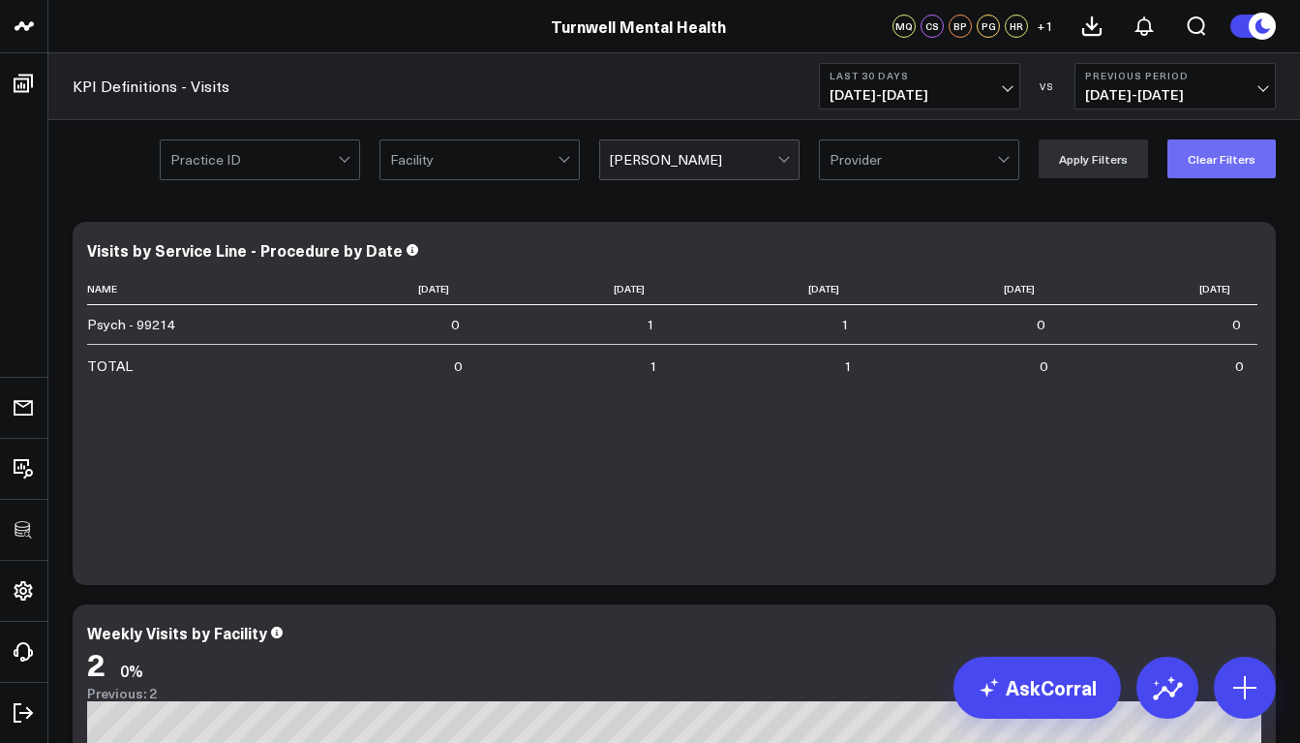
click at [1226, 165] on button "Clear Filters" at bounding box center [1222, 158] width 108 height 39
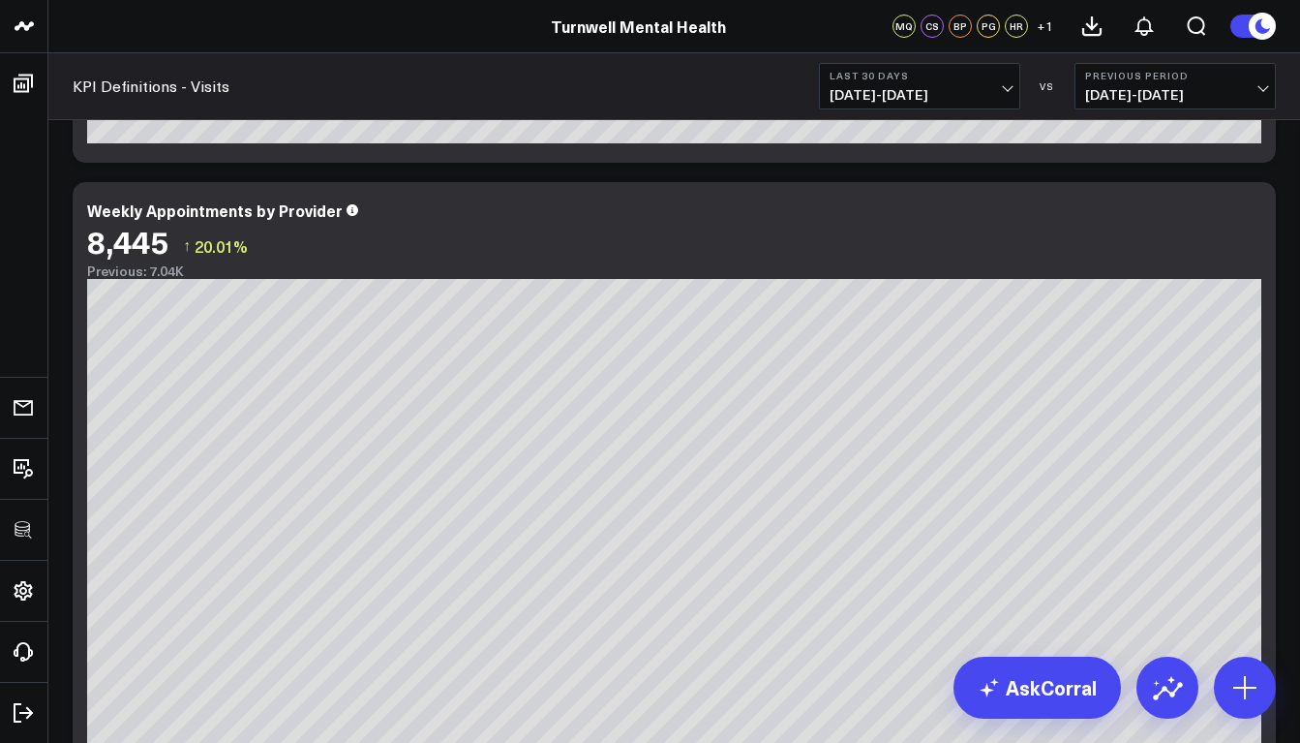
scroll to position [3793, 0]
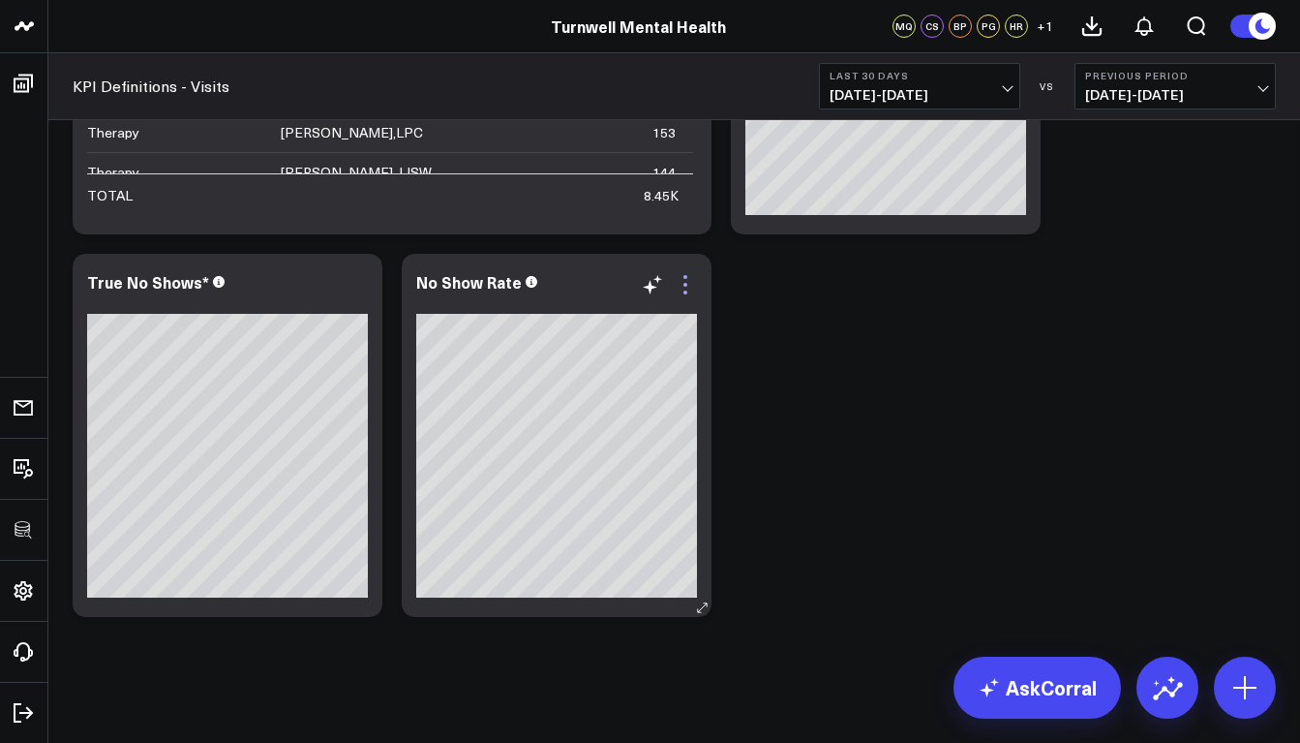
click at [687, 294] on icon at bounding box center [685, 284] width 23 height 23
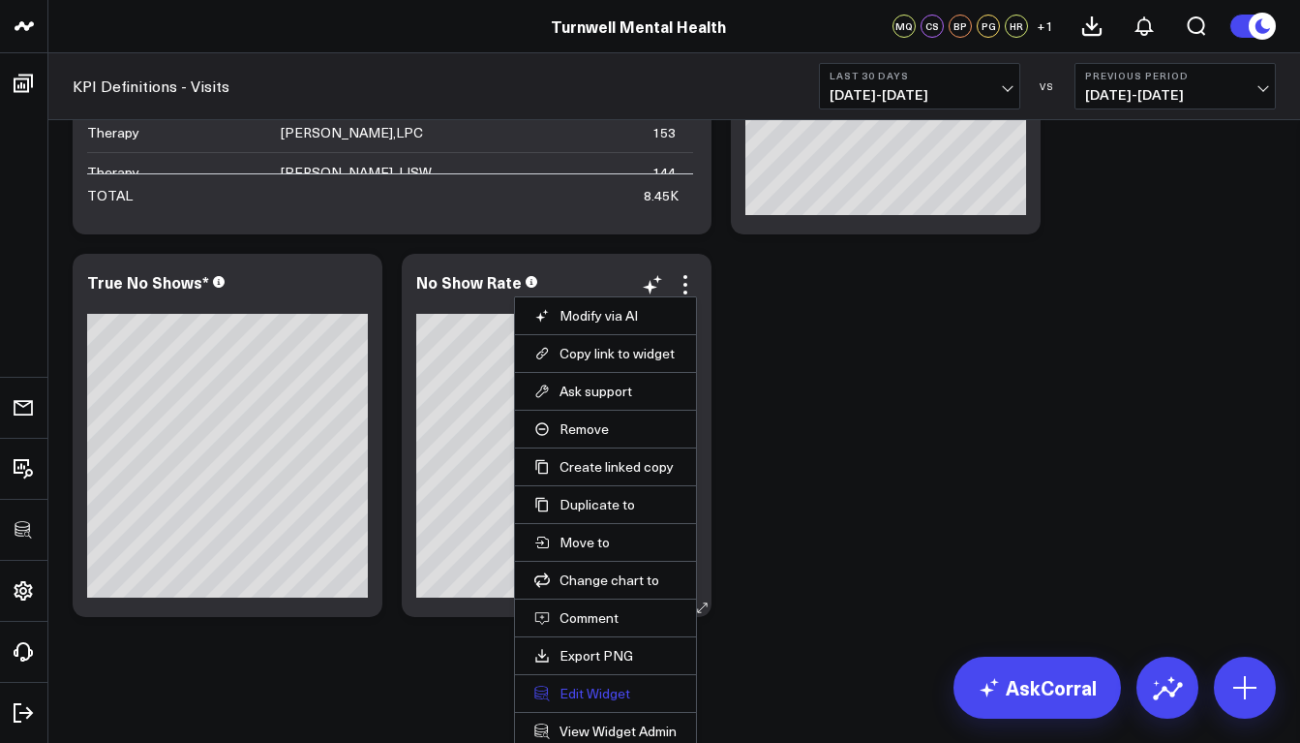
click at [611, 693] on button "Edit Widget" at bounding box center [605, 693] width 142 height 17
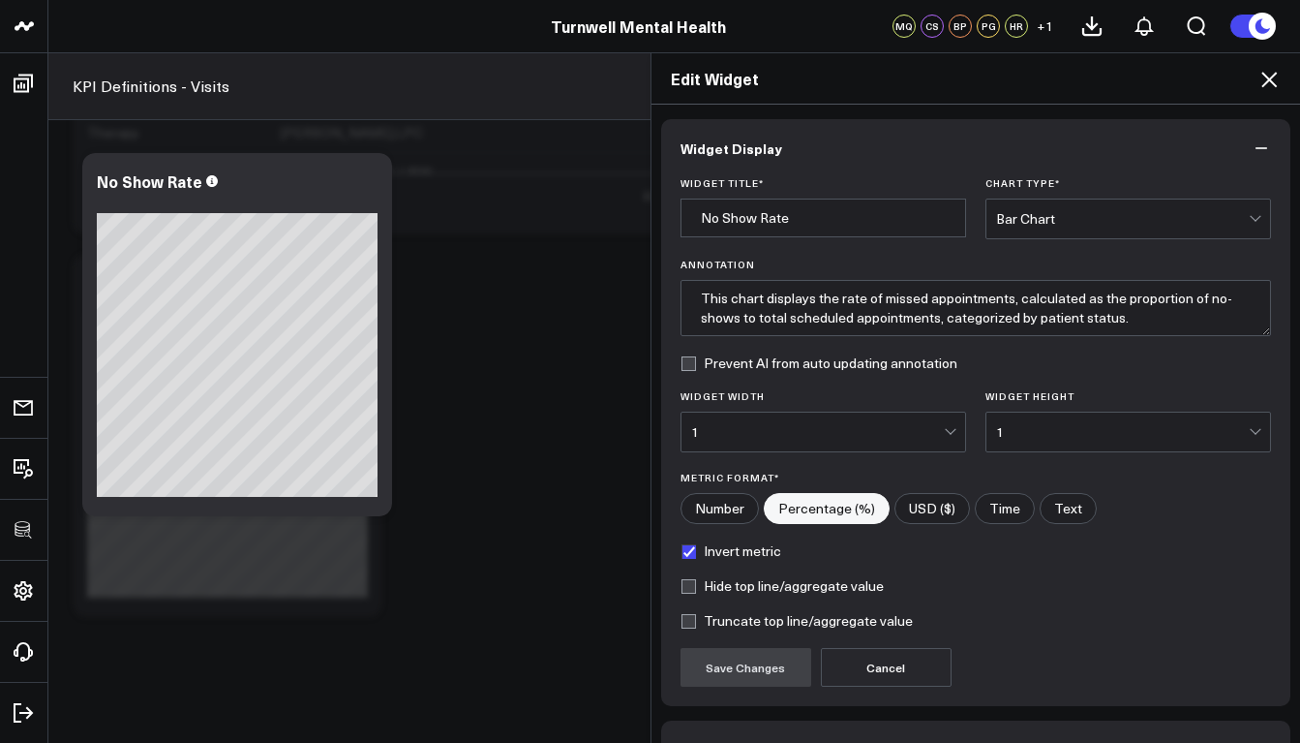
scroll to position [122, 0]
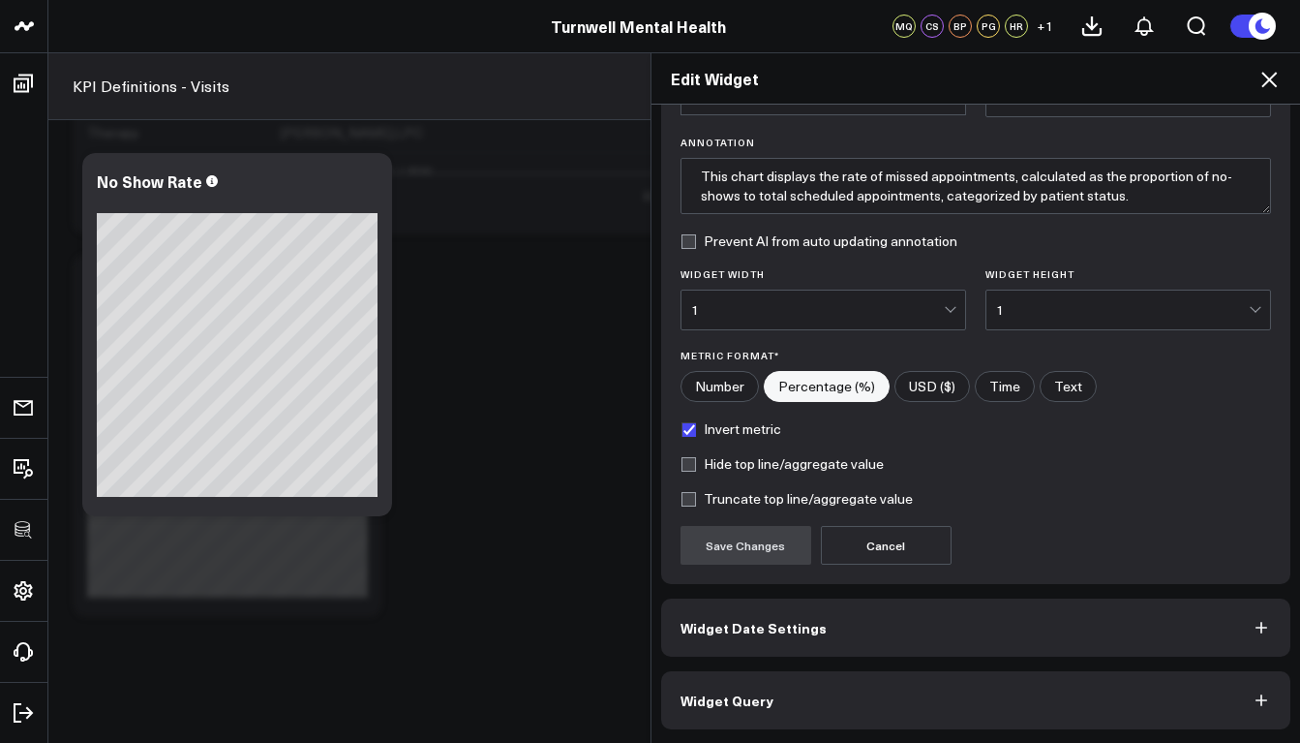
click at [731, 707] on span "Widget Query" at bounding box center [727, 699] width 93 height 15
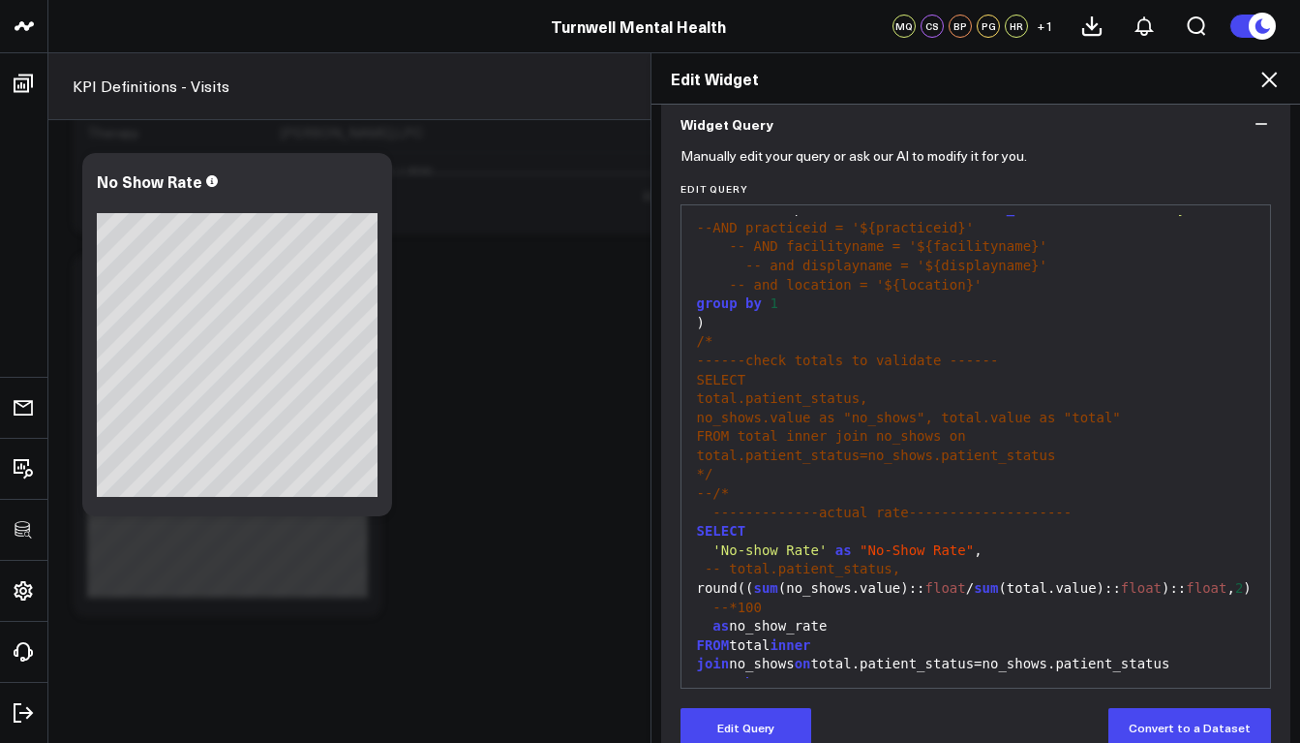
scroll to position [173, 0]
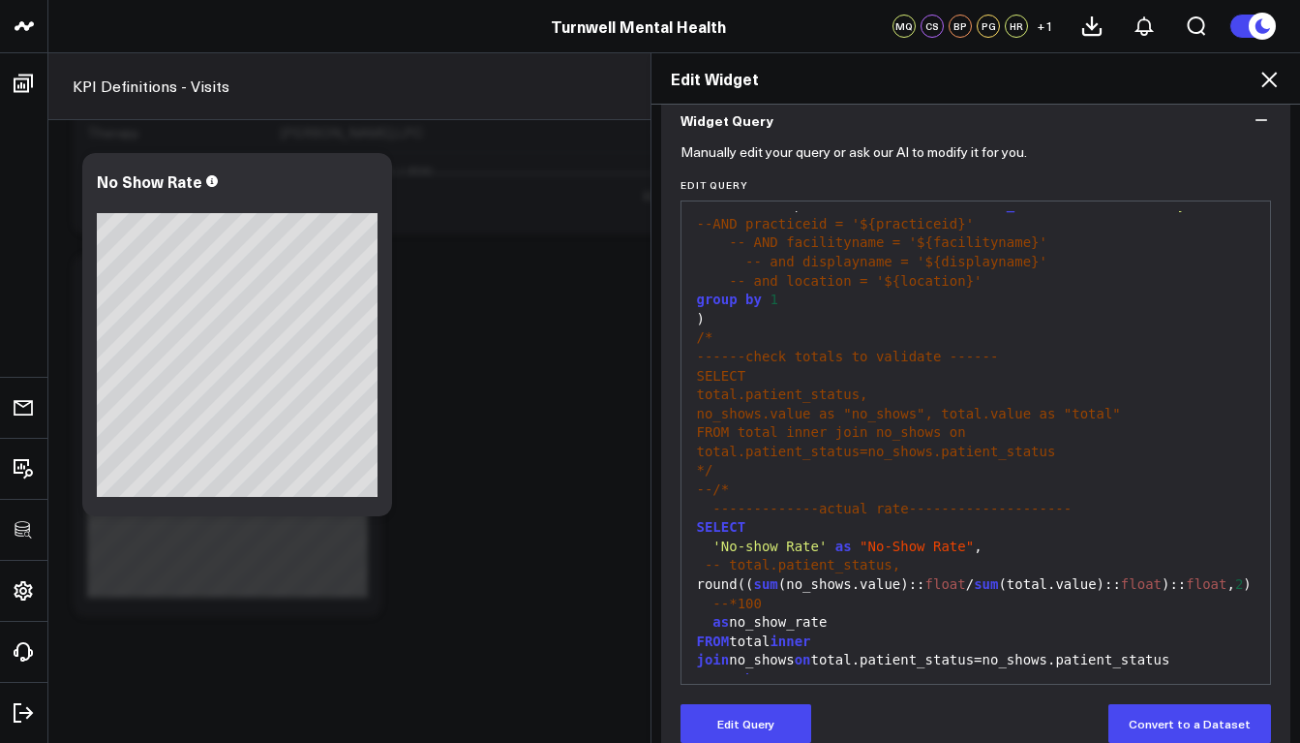
click at [721, 595] on span "--*100" at bounding box center [737, 602] width 49 height 15
click at [726, 721] on button "Edit Query" at bounding box center [746, 723] width 131 height 39
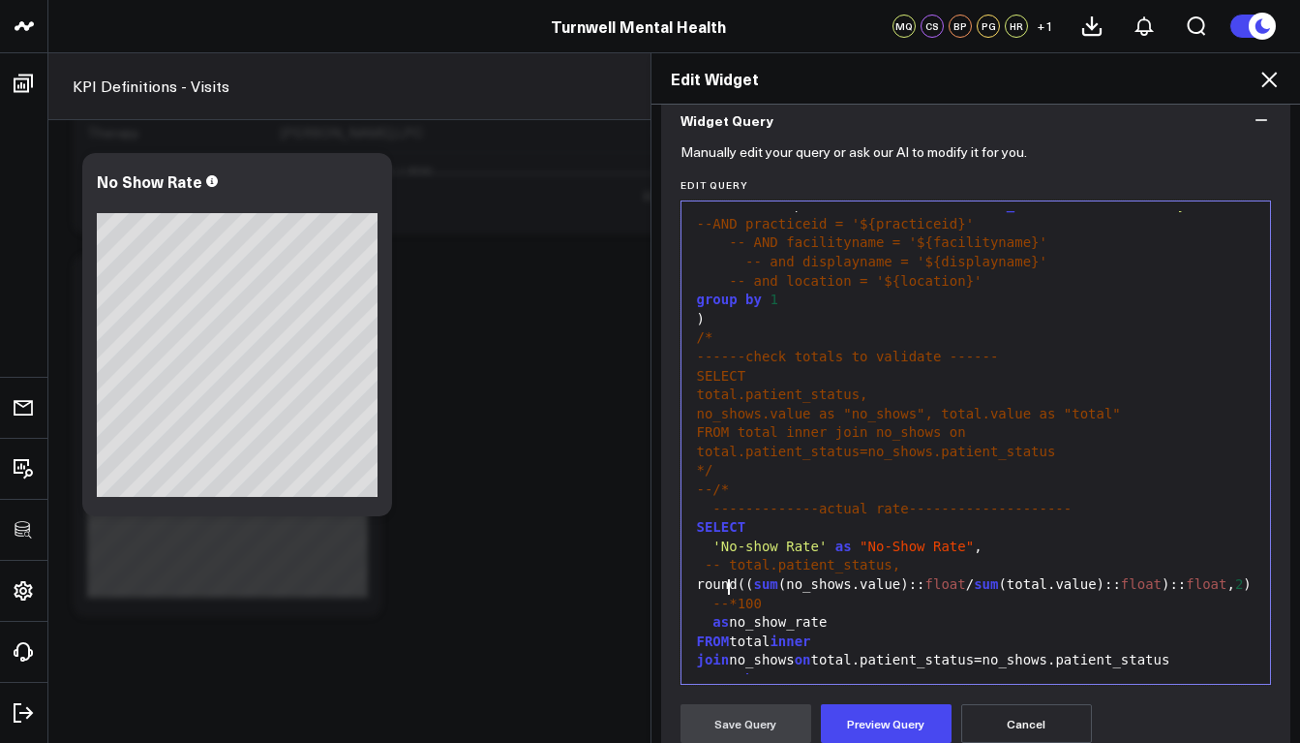
click at [723, 595] on span "--*100" at bounding box center [737, 602] width 49 height 15
click at [853, 727] on button "Preview Query" at bounding box center [886, 723] width 131 height 39
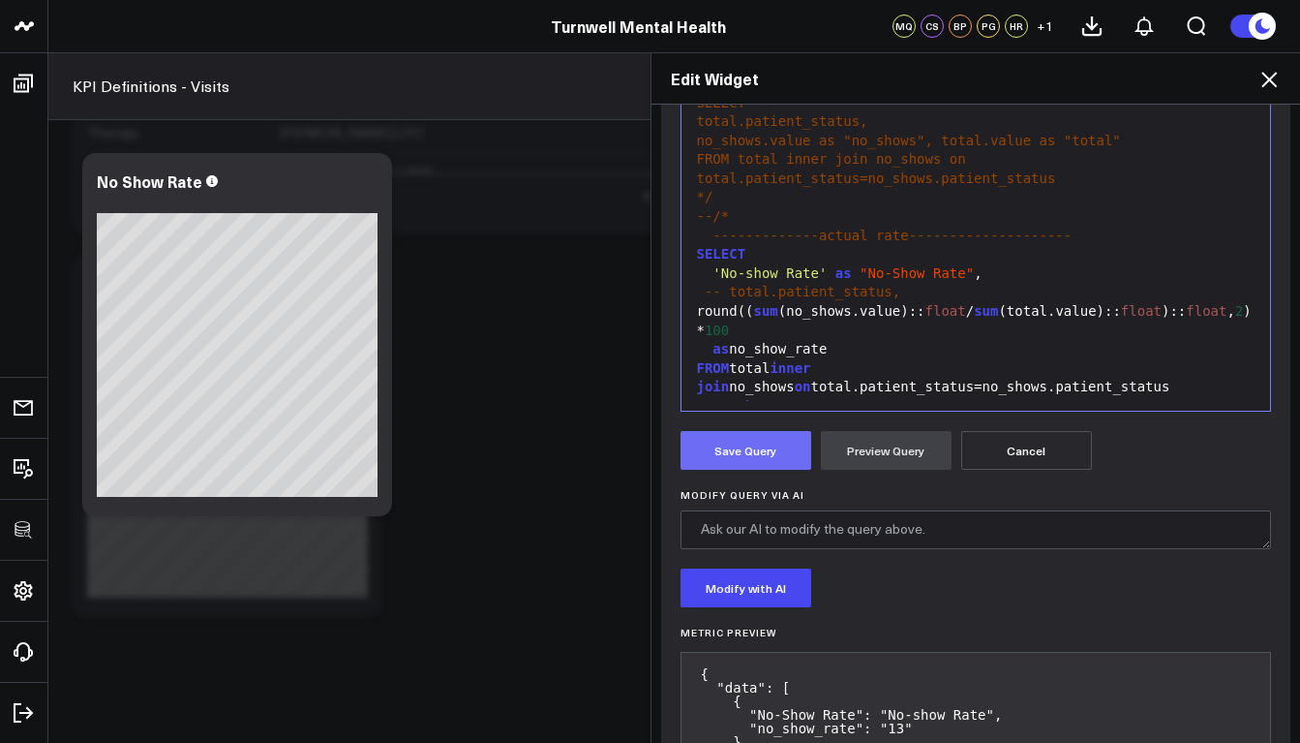
click at [727, 433] on button "Save Query" at bounding box center [746, 450] width 131 height 39
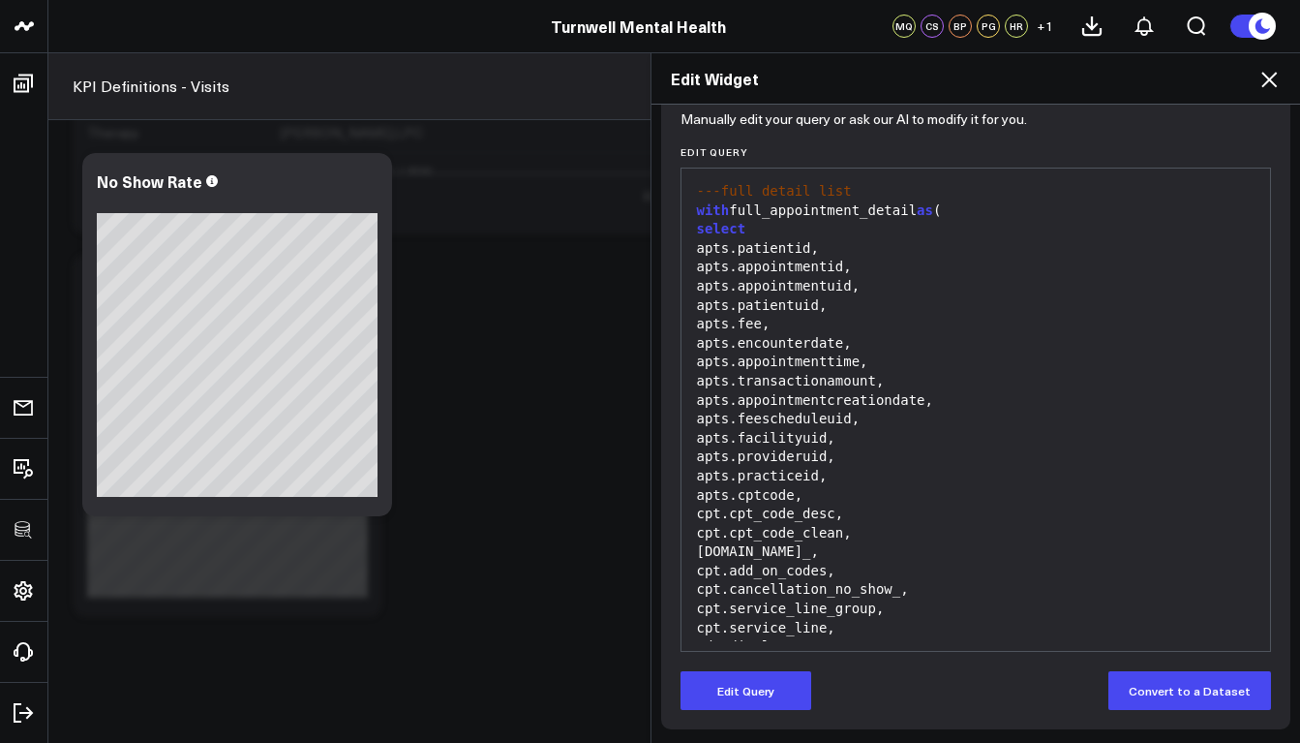
scroll to position [0, 0]
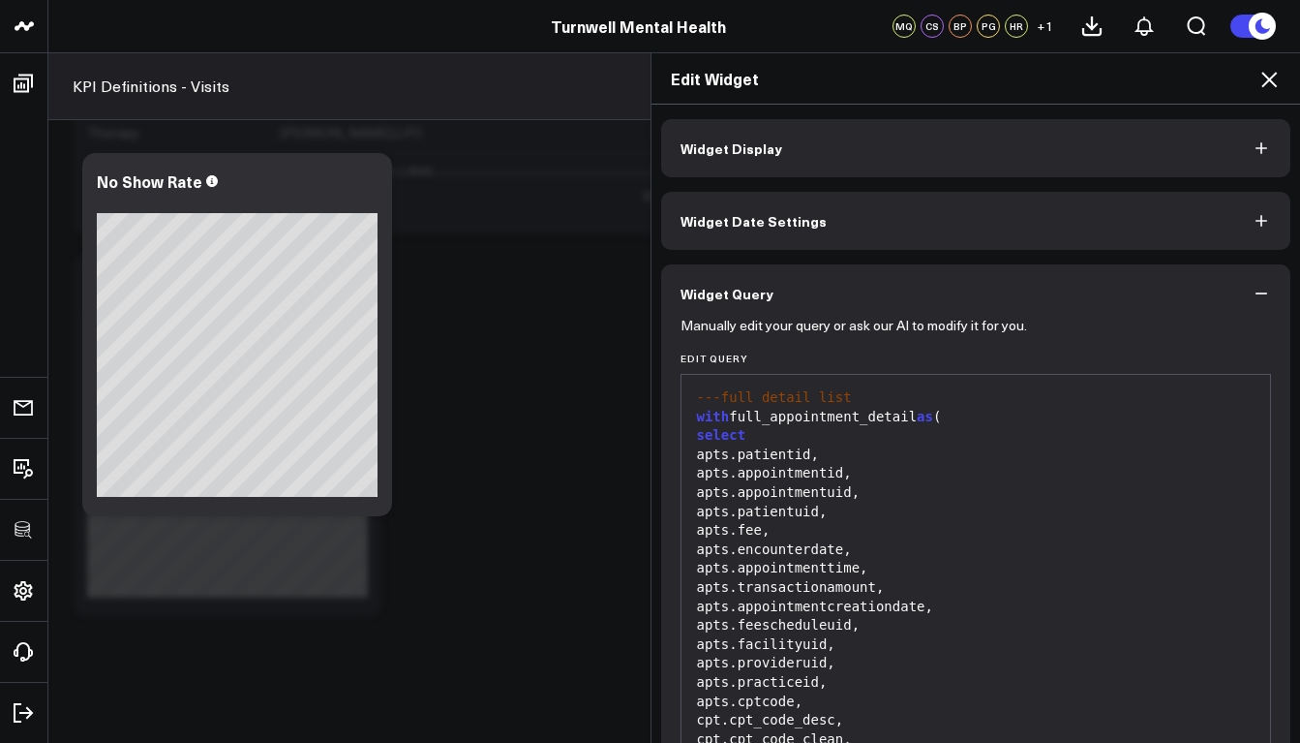
click at [1240, 149] on button "Widget Display" at bounding box center [976, 148] width 630 height 58
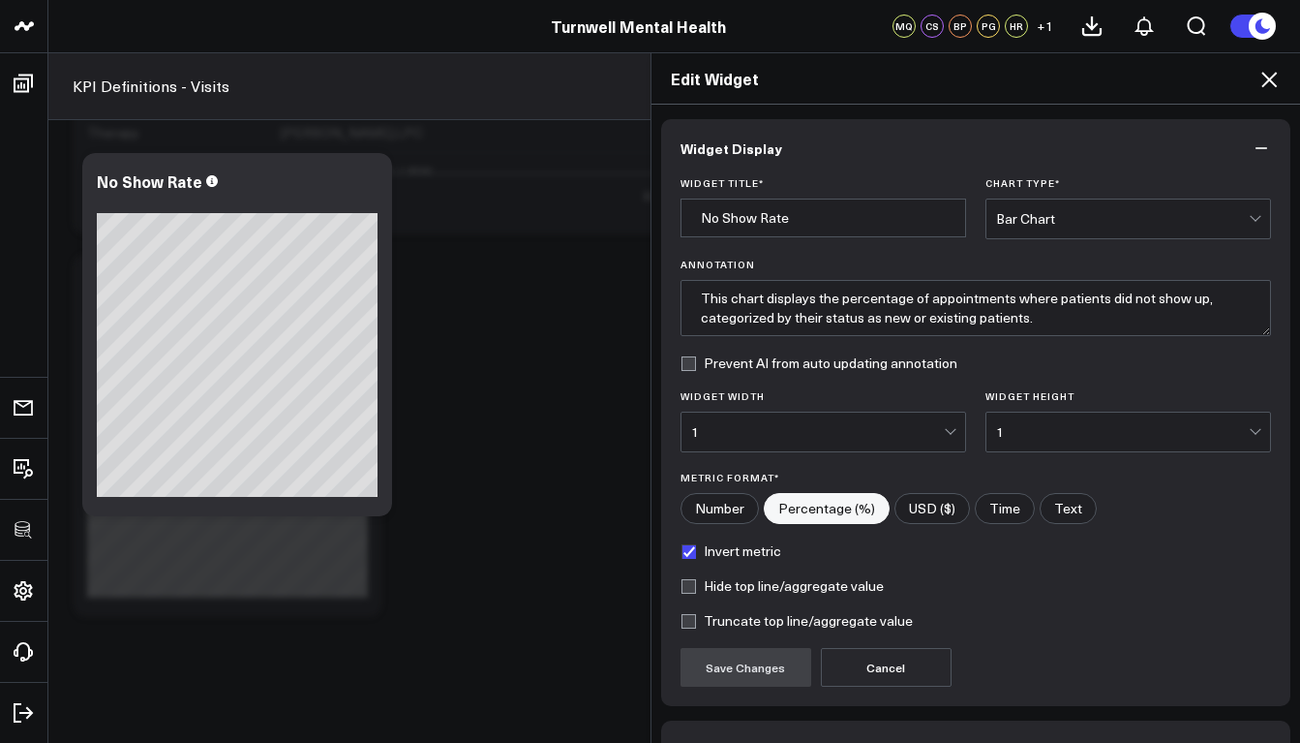
click at [1197, 221] on div "Bar Chart" at bounding box center [1122, 218] width 253 height 15
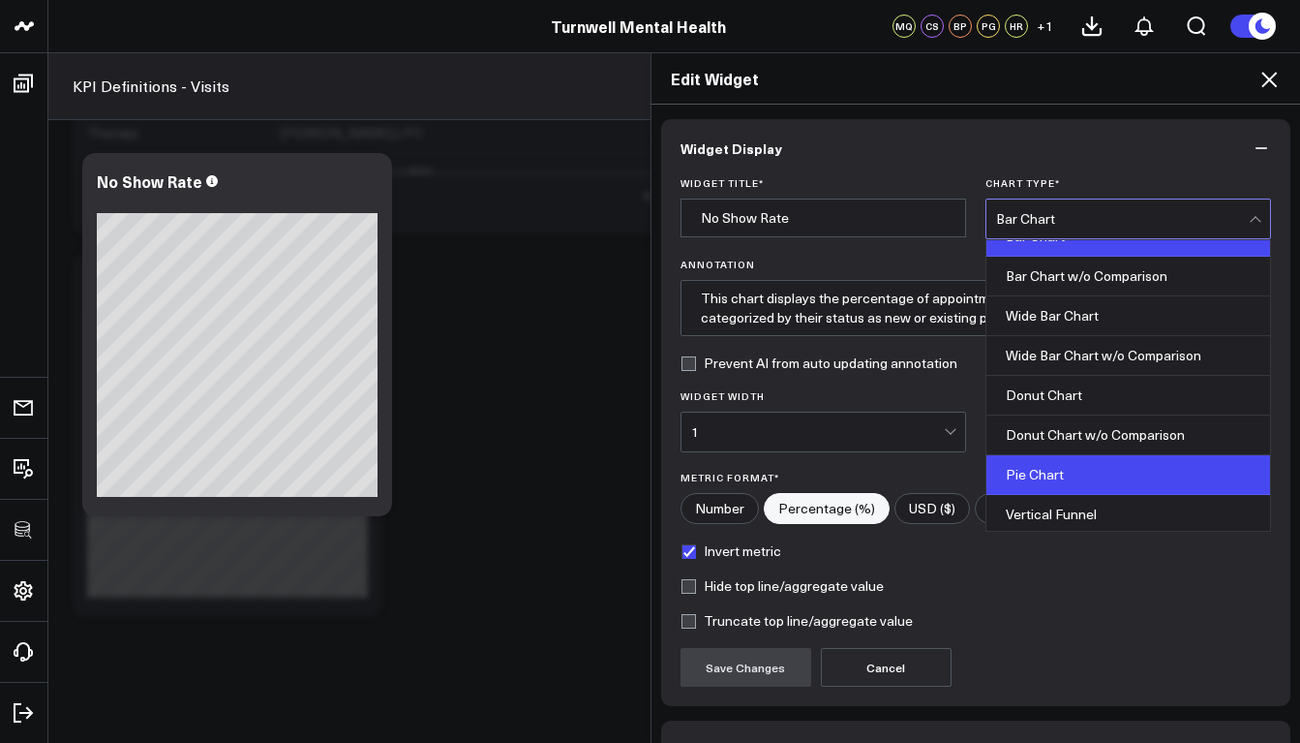
scroll to position [103, 0]
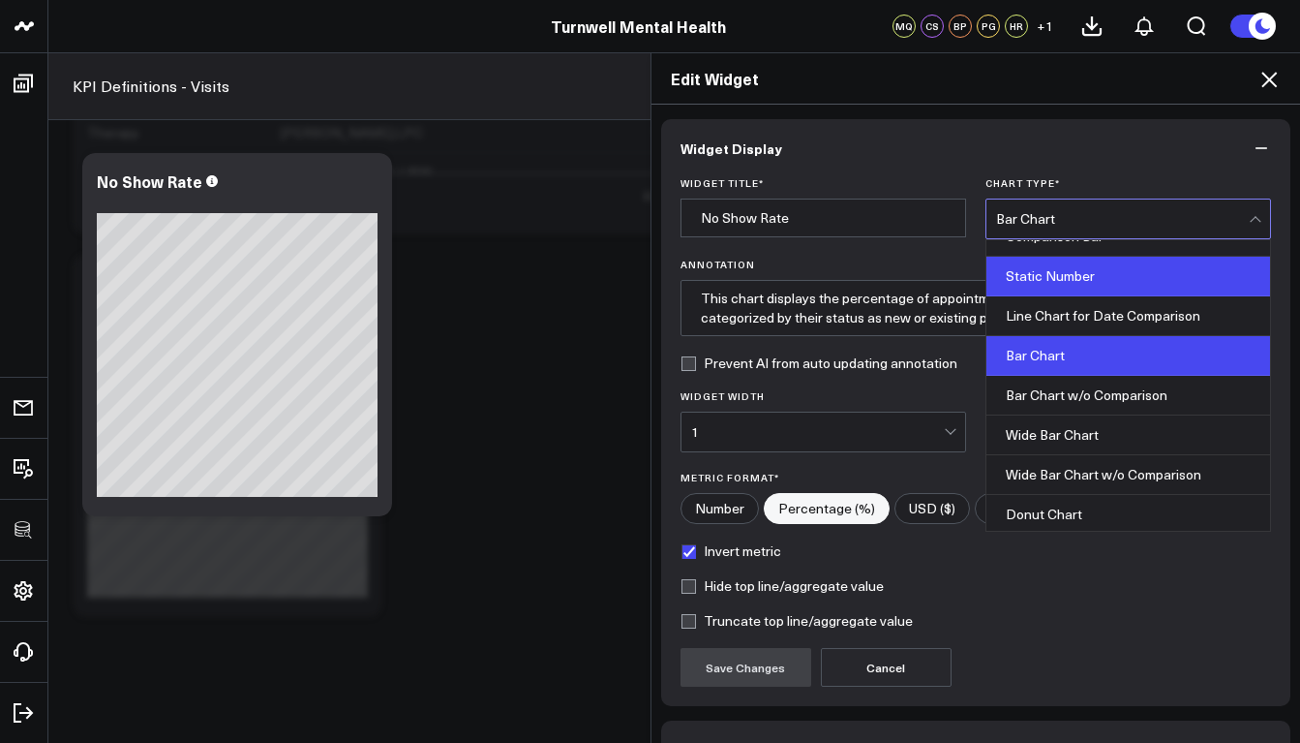
click at [1050, 267] on div "Static Number" at bounding box center [1129, 277] width 284 height 40
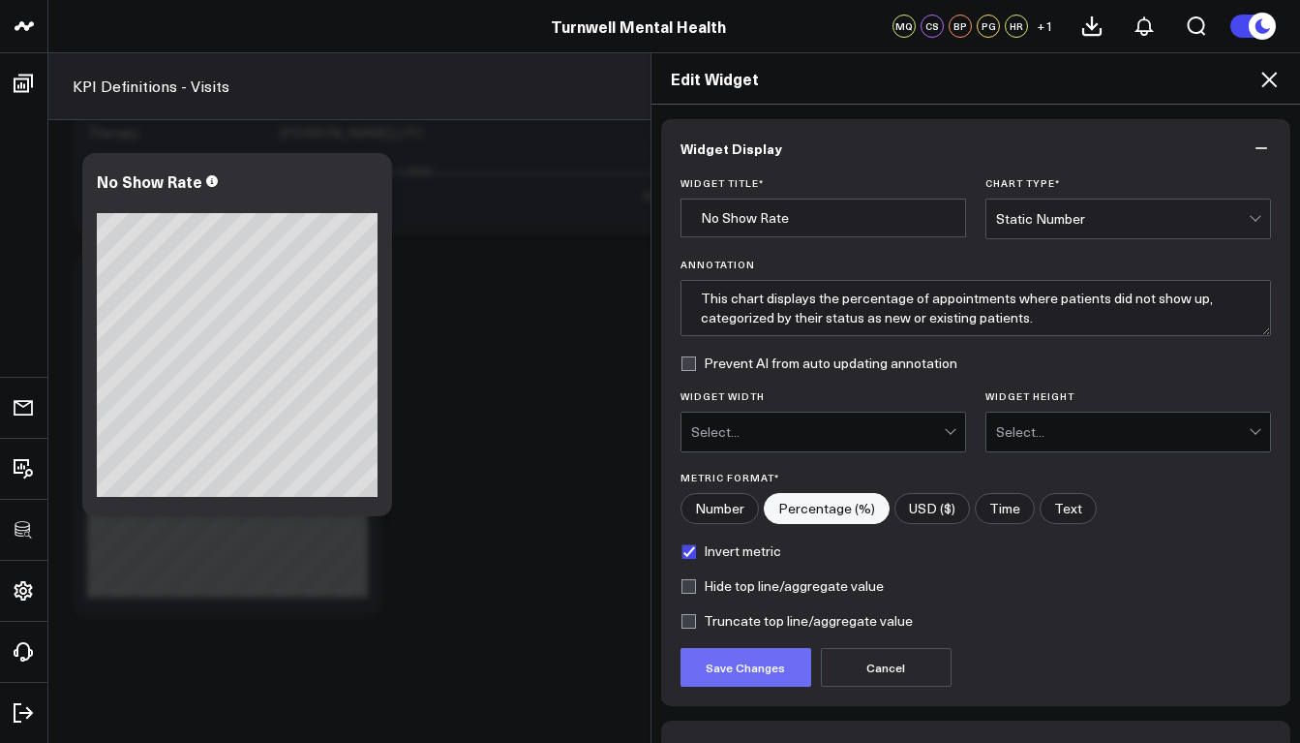
click at [786, 656] on button "Save Changes" at bounding box center [746, 667] width 131 height 39
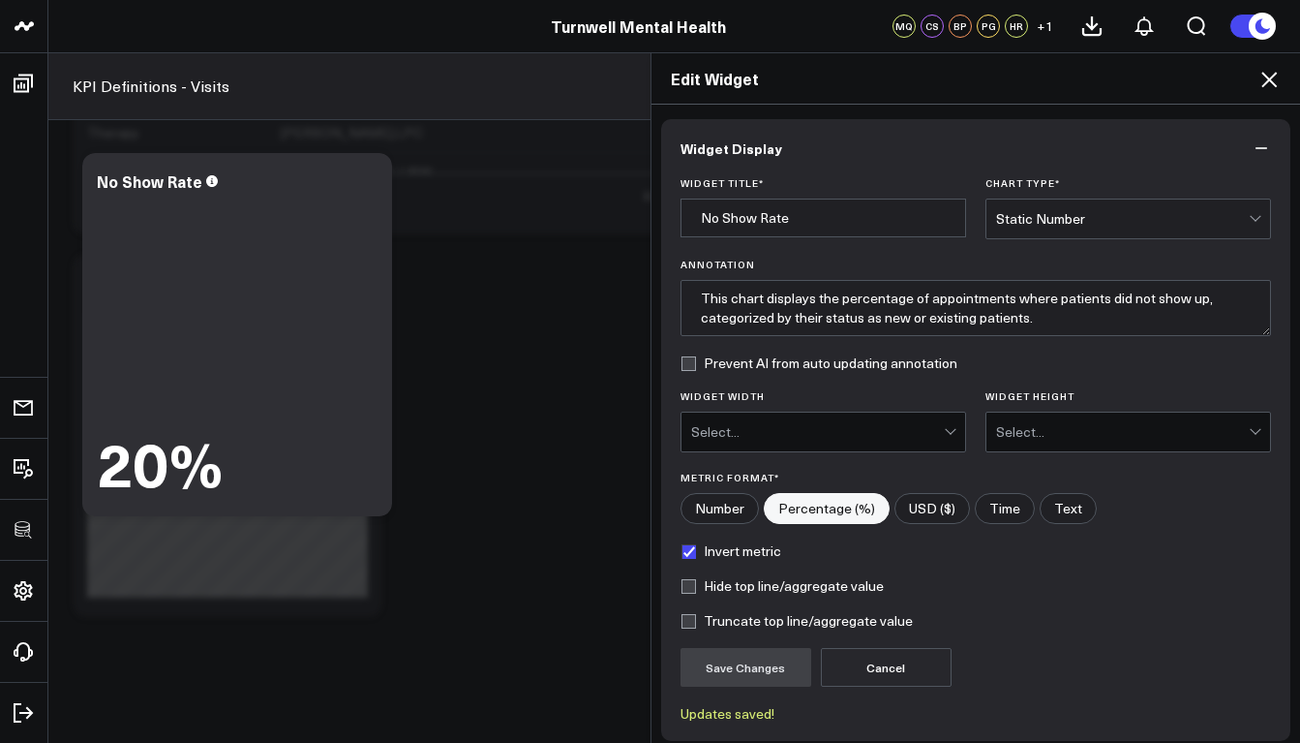
click at [771, 423] on div "Select..." at bounding box center [817, 431] width 253 height 39
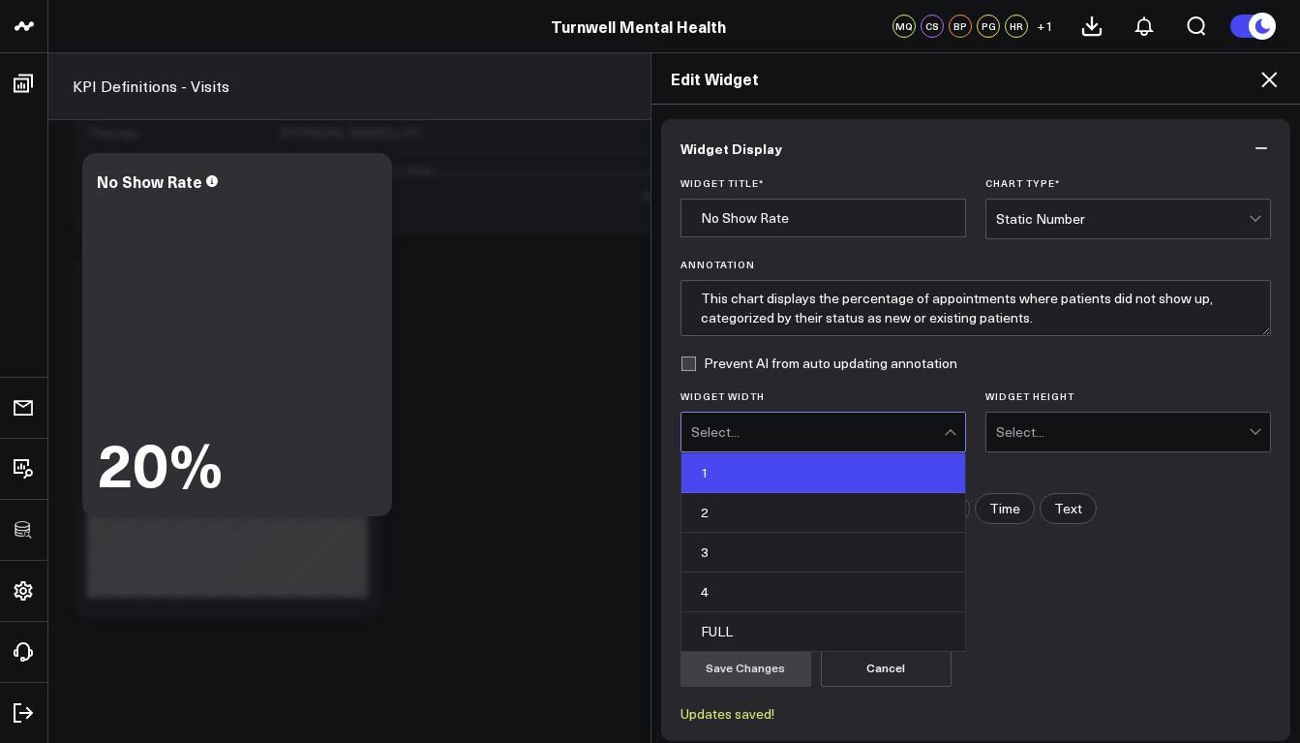
click at [747, 481] on div "1" at bounding box center [824, 473] width 284 height 40
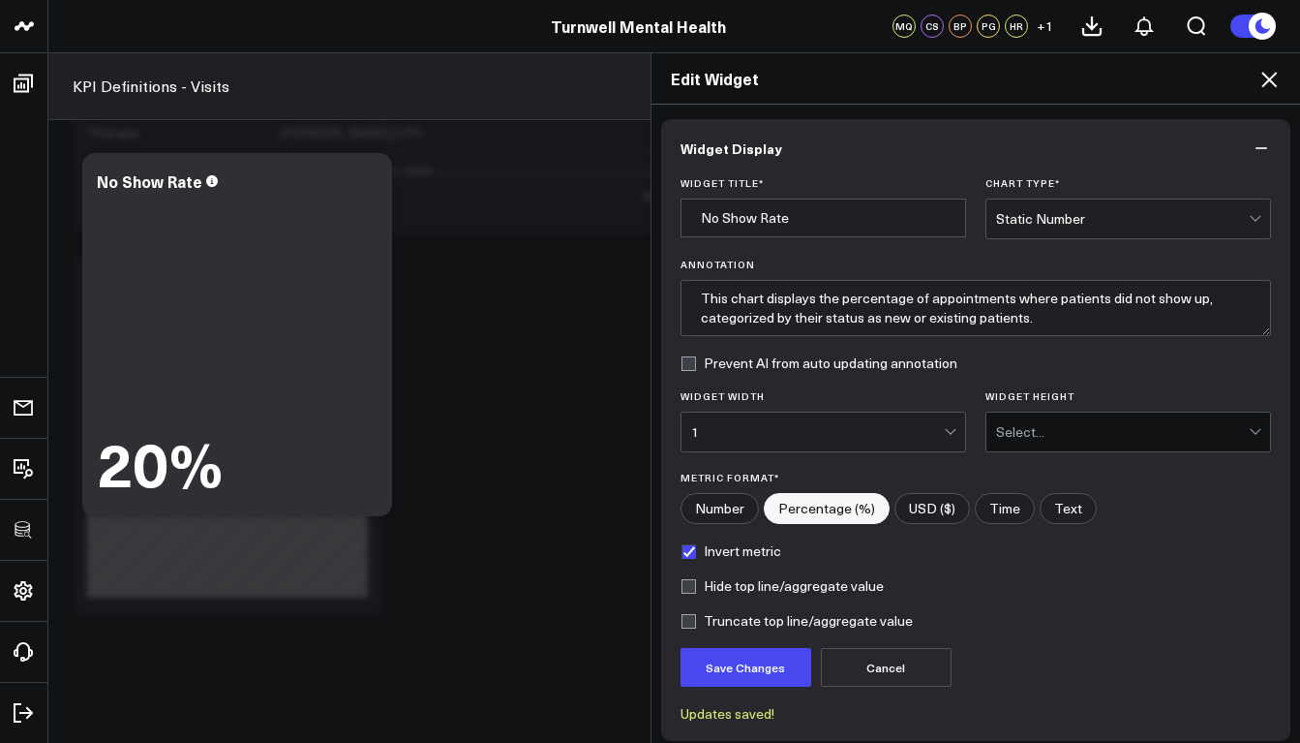
click at [1021, 437] on div "Select..." at bounding box center [1122, 431] width 253 height 15
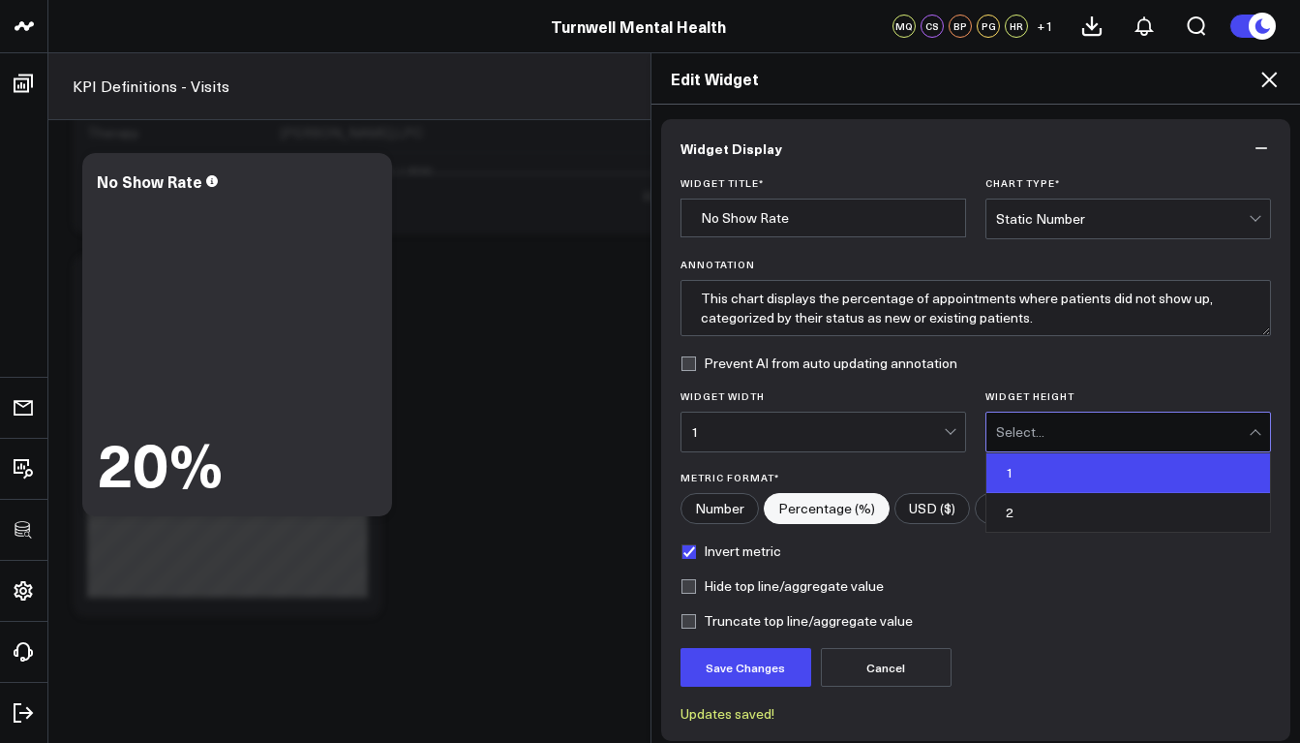
click at [999, 468] on div "1" at bounding box center [1129, 473] width 284 height 40
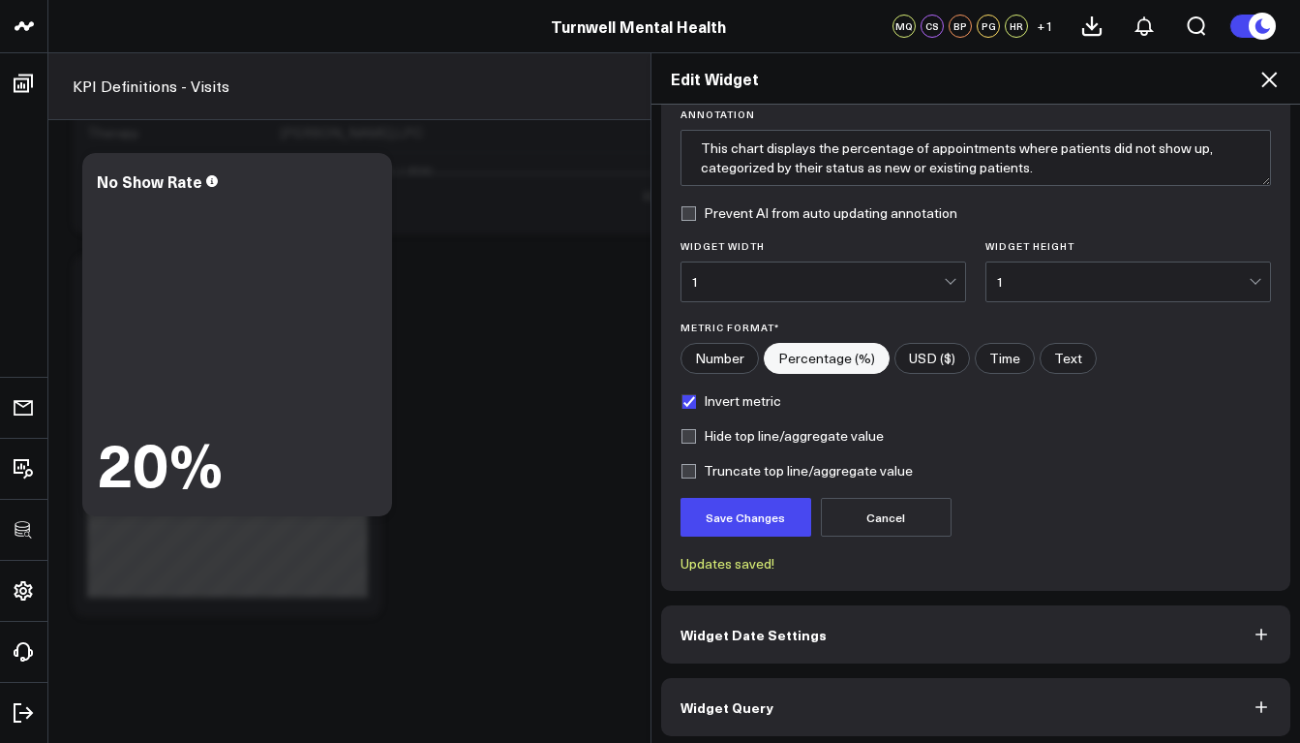
scroll to position [157, 0]
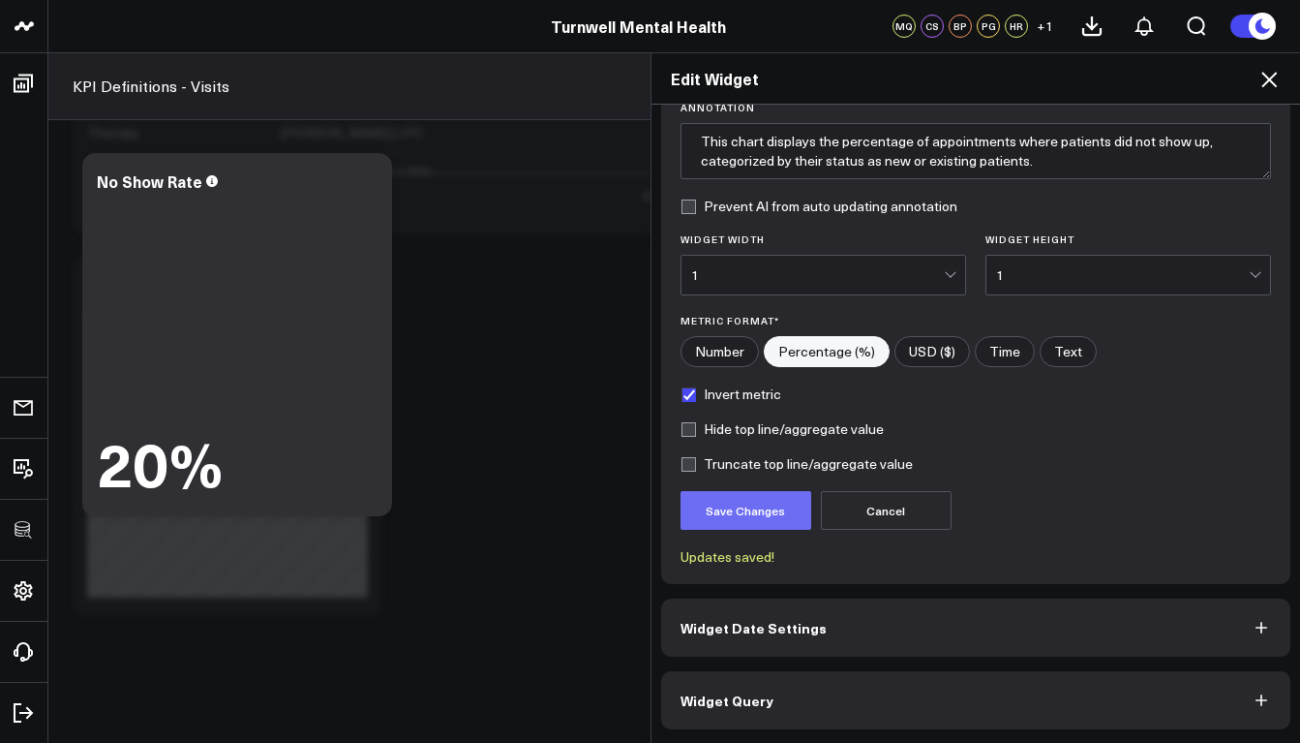
click at [729, 515] on button "Save Changes" at bounding box center [746, 510] width 131 height 39
